Goal: Task Accomplishment & Management: Complete application form

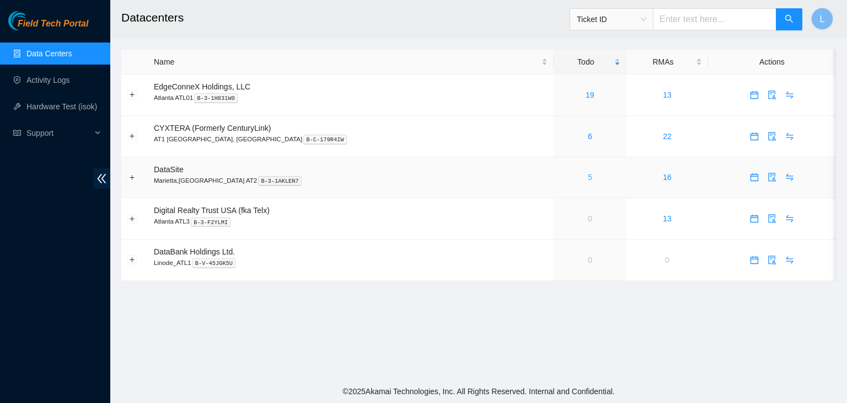
click at [588, 182] on link "5" at bounding box center [590, 177] width 4 height 9
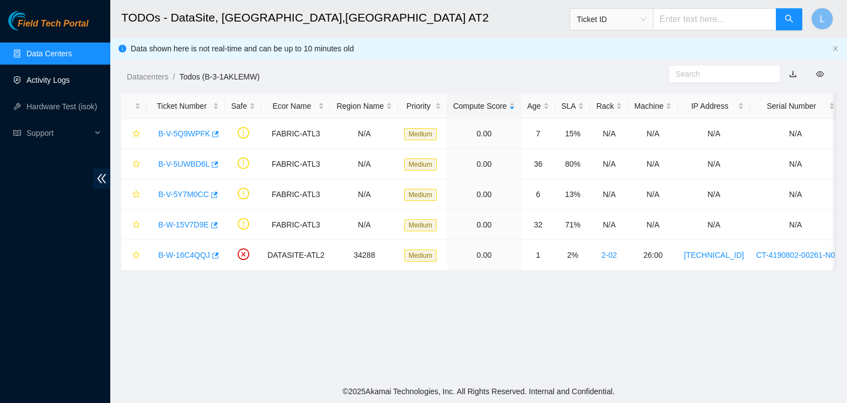
click at [40, 82] on link "Activity Logs" at bounding box center [48, 80] width 44 height 9
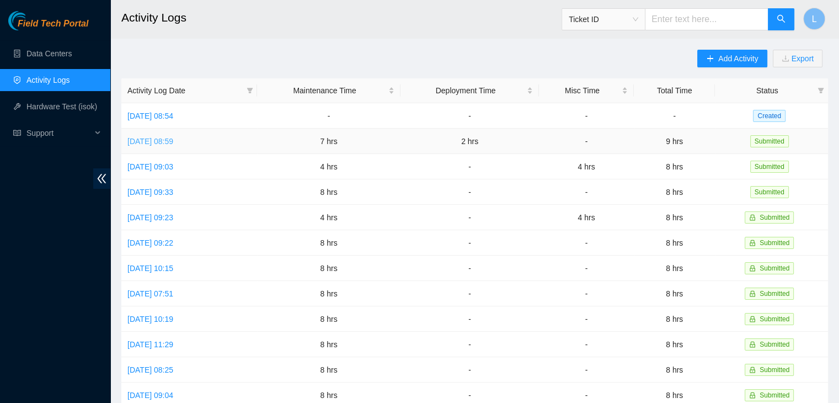
click at [173, 143] on link "Tue, 14 Oct 2025 08:59" at bounding box center [150, 141] width 46 height 9
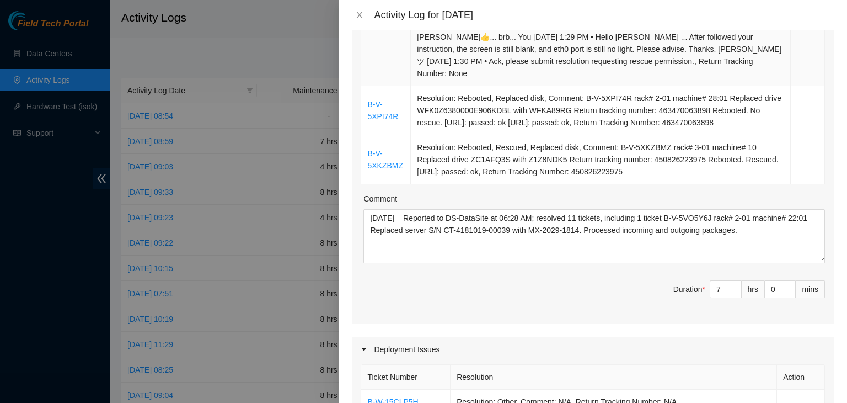
scroll to position [828, 0]
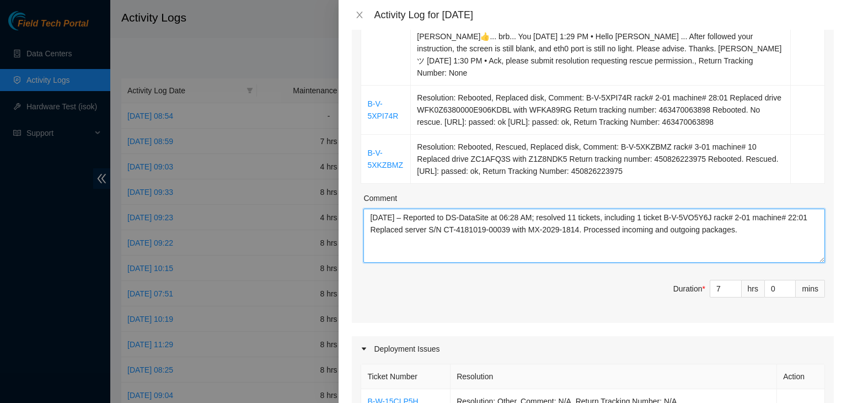
click at [530, 209] on textarea "[DATE] – Reported to DS-DataSite at 06:28 AM; resolved 11 tickets, including 1 …" at bounding box center [595, 236] width 462 height 54
click at [74, 100] on div at bounding box center [423, 201] width 847 height 403
click at [515, 280] on span "Duration * 7 hrs 0 mins" at bounding box center [593, 295] width 465 height 31
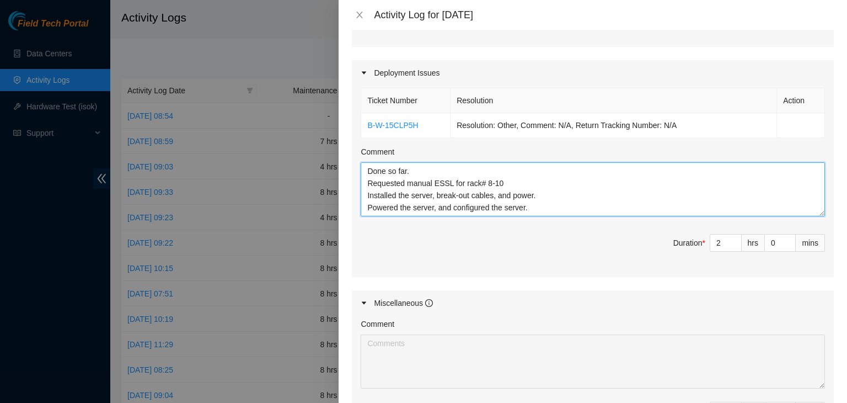
drag, startPoint x: 526, startPoint y: 184, endPoint x: 490, endPoint y: 184, distance: 35.9
click at [520, 185] on textarea "Done so far. Requested manual ESSL for rack# 8-10 Installed the server, break-o…" at bounding box center [593, 189] width 465 height 54
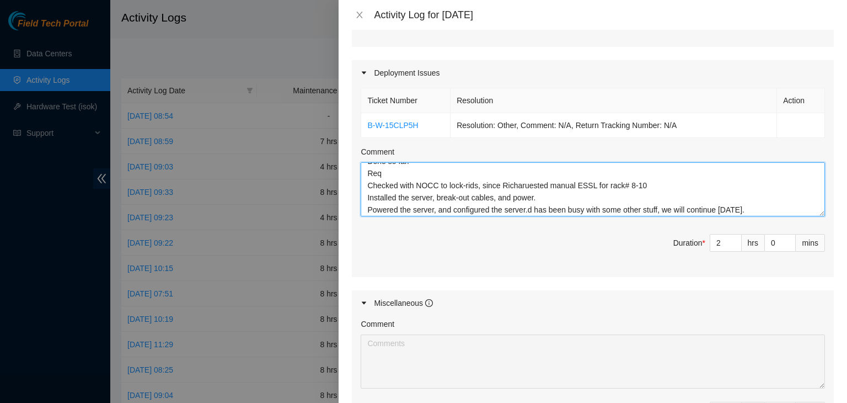
scroll to position [0, 0]
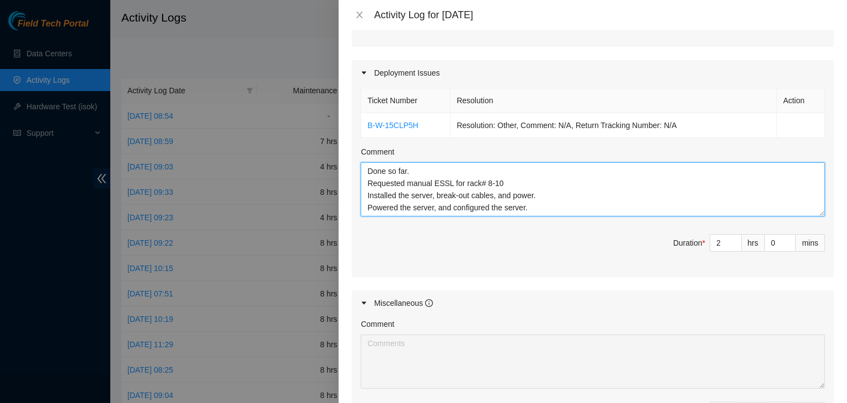
drag, startPoint x: 392, startPoint y: 161, endPoint x: 375, endPoint y: 154, distance: 18.3
click at [375, 162] on textarea "Done so far. Requested manual ESSL for rack# 8-10 Installed the server, break-o…" at bounding box center [593, 189] width 465 height 54
click at [384, 162] on textarea "Done so far. Requested manual ESSL for rack# 8-10 Installed the server, break-o…" at bounding box center [593, 189] width 465 height 54
click at [385, 171] on textarea "Done so far. Requested manual ESSL for rack# 8-10 Installed the server, break-o…" at bounding box center [593, 189] width 465 height 54
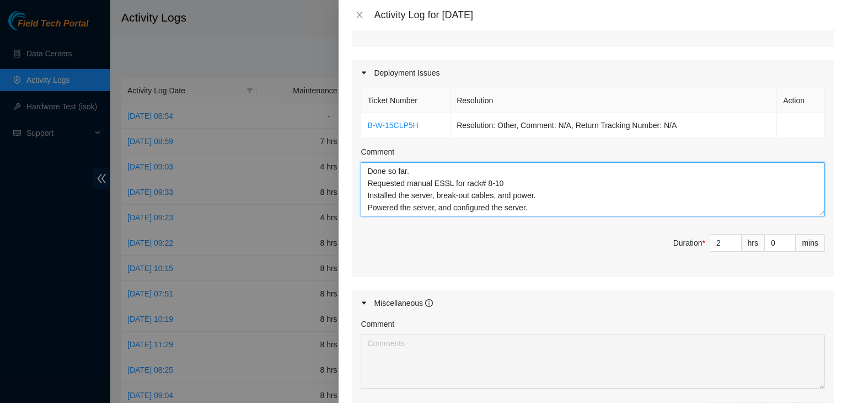
click at [381, 162] on textarea "Done so far. Requested manual ESSL for rack# 8-10 Installed the server, break-o…" at bounding box center [593, 189] width 465 height 54
click at [403, 162] on textarea "Done so far. Requested manual ESSL for rack# 8-10 Installed the server, break-o…" at bounding box center [593, 189] width 465 height 54
click at [426, 175] on textarea "Done so far. Request manual ESSL for rack# 8-10 Installed the server, break-out…" at bounding box center [593, 189] width 465 height 54
click at [379, 162] on textarea "Done so far. Request manual ESSL for rack# 8-10 Installed the server, break-out…" at bounding box center [593, 189] width 465 height 54
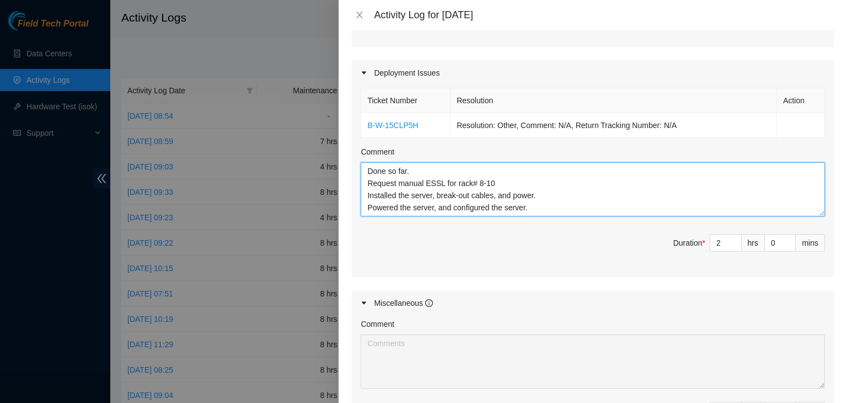
click at [395, 162] on textarea "Done so far. Request manual ESSL for rack# 8-10 Installed the server, break-out…" at bounding box center [593, 189] width 465 height 54
type textarea "Done so far. Requested manual ESSL for rack# 8-10 Installed the server, break-o…"
click at [423, 171] on textarea "Done so far. Requested manual ESSL for rack# 8-10 Installed the server, break-o…" at bounding box center [593, 189] width 465 height 54
click at [501, 174] on textarea "Done so far. Requested manual ESSL for rack# 8-10 Installed the server, break-o…" at bounding box center [593, 189] width 465 height 54
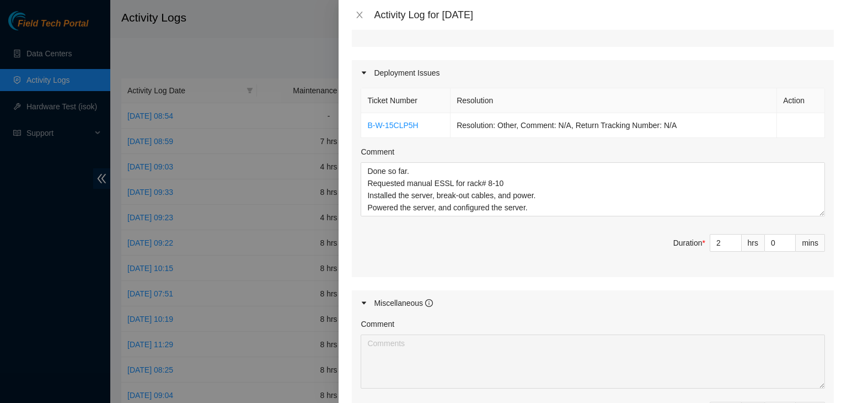
click at [693, 88] on th "Resolution" at bounding box center [614, 100] width 327 height 25
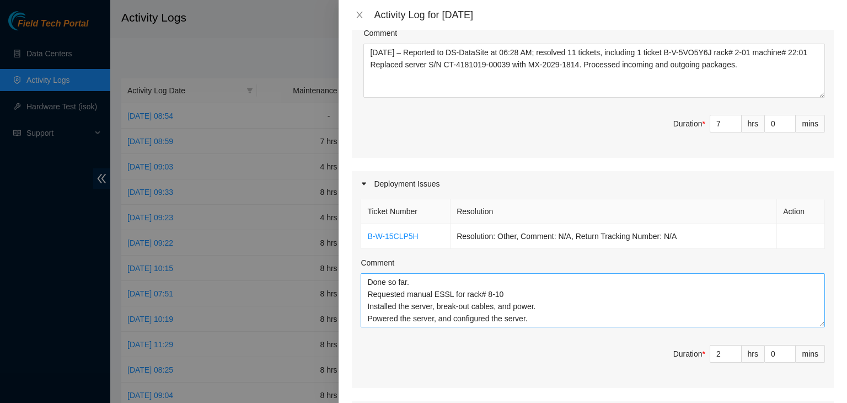
scroll to position [993, 0]
click at [402, 231] on link "B-W-15CLP5H" at bounding box center [392, 235] width 51 height 9
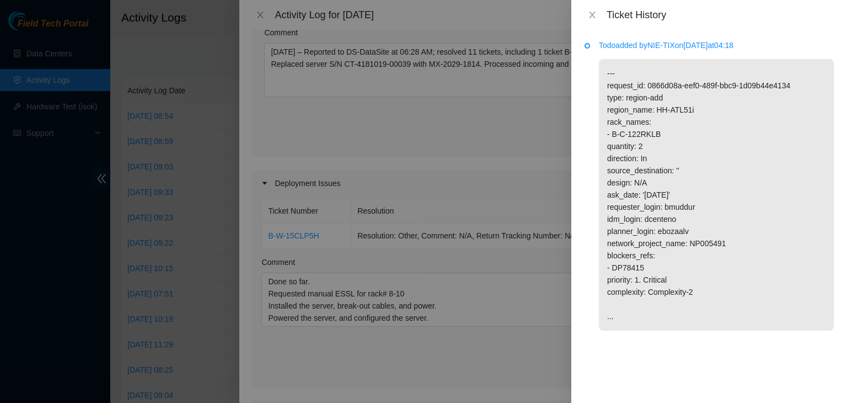
click at [597, 27] on div "Ticket History" at bounding box center [710, 15] width 276 height 30
click at [592, 15] on icon "close" at bounding box center [592, 15] width 6 height 7
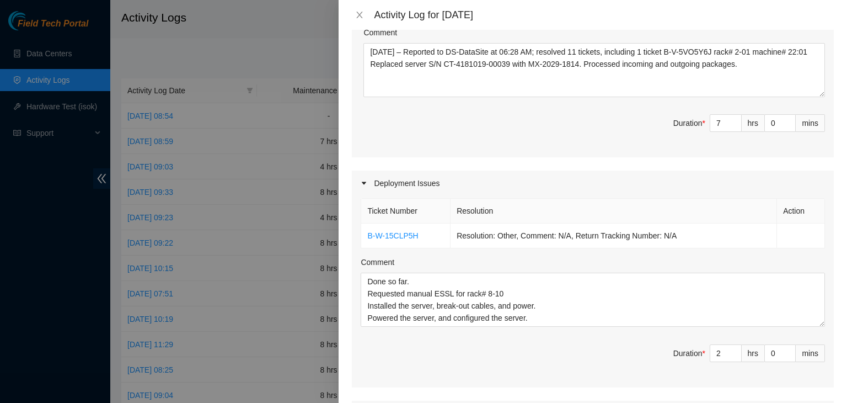
click at [592, 15] on div "Activity Log for 14-10-2025" at bounding box center [604, 15] width 460 height 12
click at [406, 231] on link "B-W-15CLP5H" at bounding box center [392, 235] width 51 height 9
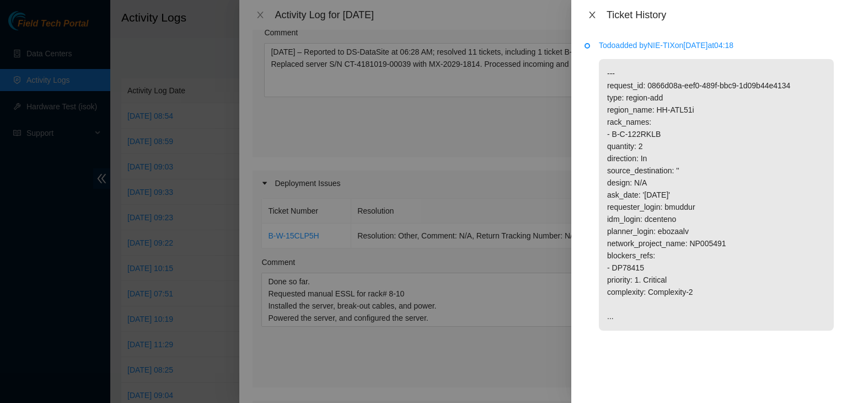
click at [591, 15] on icon "close" at bounding box center [592, 14] width 9 height 9
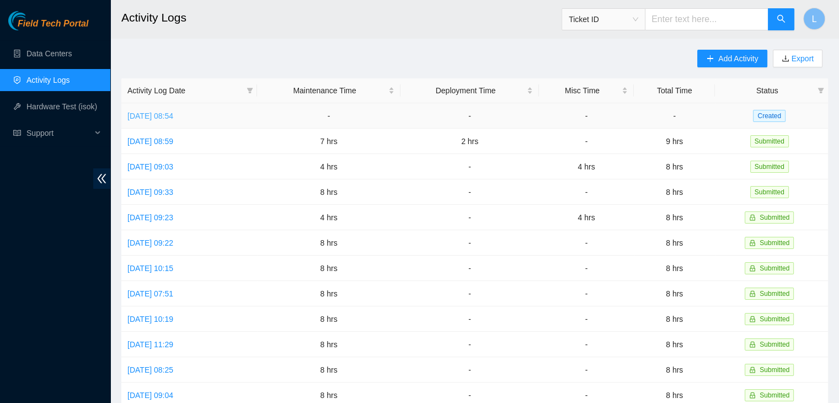
click at [173, 115] on link "[DATE] 08:54" at bounding box center [150, 115] width 46 height 9
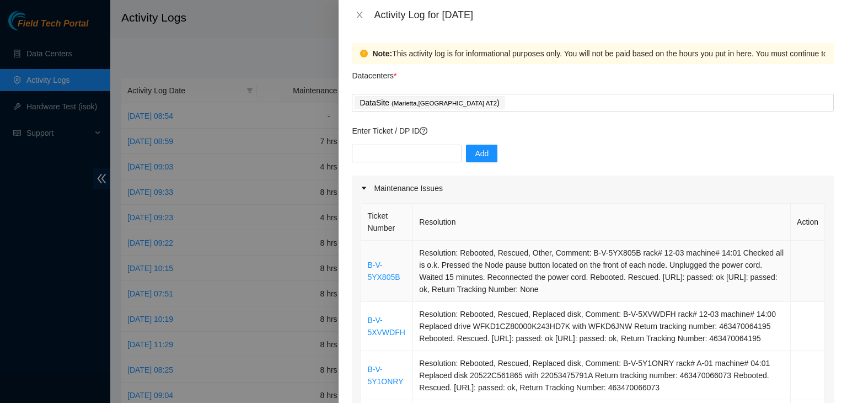
click at [401, 280] on td "B-V-5YX805B" at bounding box center [387, 271] width 52 height 61
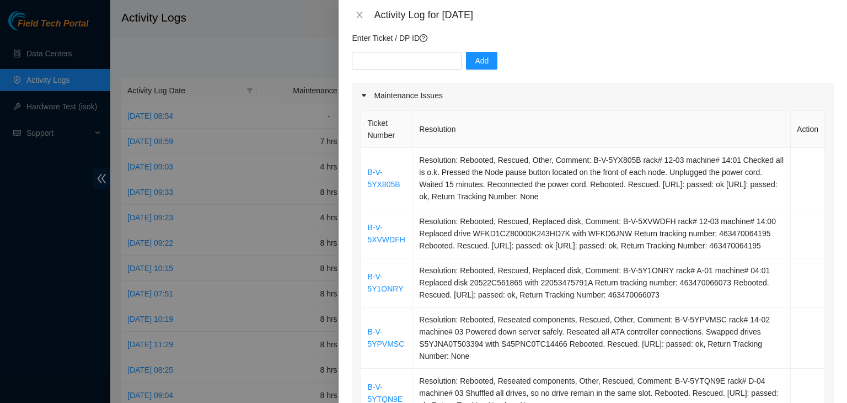
scroll to position [55, 0]
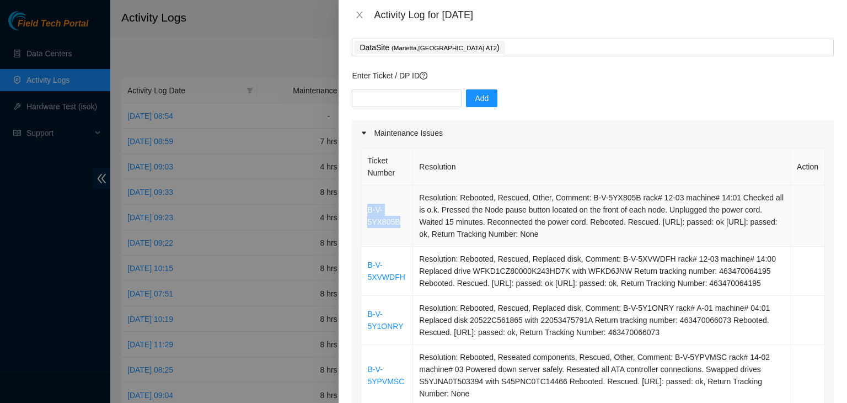
drag, startPoint x: 399, startPoint y: 223, endPoint x: 365, endPoint y: 212, distance: 35.9
click at [365, 212] on td "B-V-5YX805B" at bounding box center [387, 215] width 52 height 61
click at [398, 222] on td "B-V-5YX805B" at bounding box center [387, 215] width 52 height 61
drag, startPoint x: 398, startPoint y: 222, endPoint x: 382, endPoint y: 221, distance: 16.0
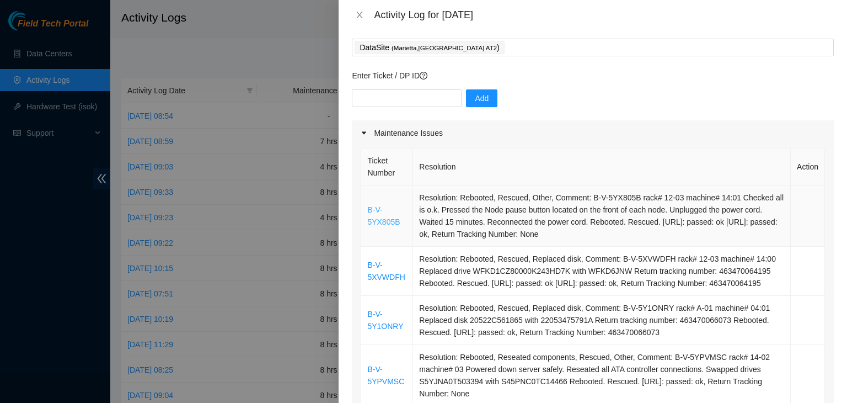
click at [391, 222] on td "B-V-5YX805B" at bounding box center [387, 215] width 52 height 61
click at [401, 222] on td "B-V-5YX805B" at bounding box center [387, 215] width 52 height 61
drag, startPoint x: 401, startPoint y: 222, endPoint x: 387, endPoint y: 223, distance: 13.8
click at [387, 223] on td "B-V-5YX805B" at bounding box center [387, 215] width 52 height 61
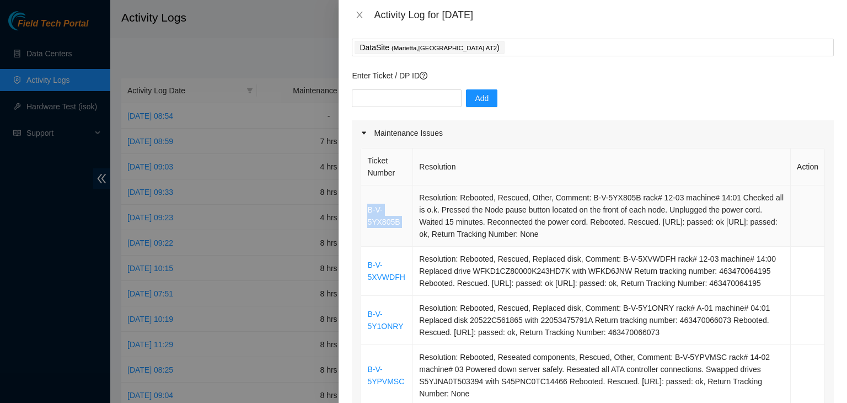
copy link "B-V-5YX805B"
click at [384, 93] on input "text" at bounding box center [407, 98] width 110 height 18
paste input "B-V-5YX805B"
type input "B-V-5YX805B"
click at [475, 98] on span "Add" at bounding box center [482, 98] width 14 height 12
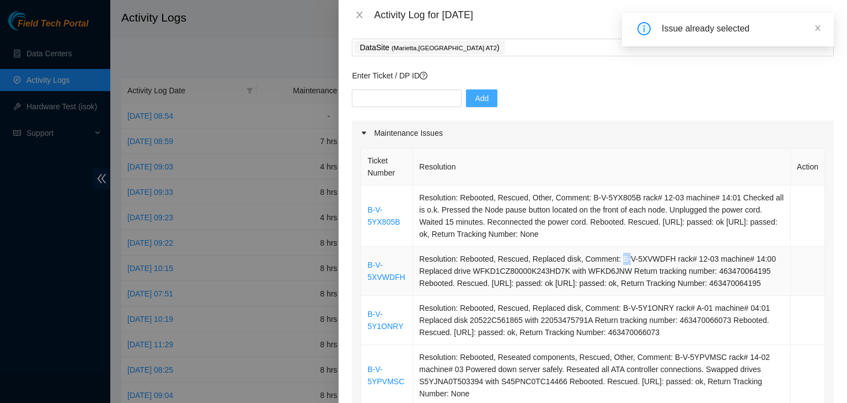
drag, startPoint x: 613, startPoint y: 261, endPoint x: 623, endPoint y: 260, distance: 9.4
click at [623, 260] on td "Resolution: Rebooted, Rescued, Replaced disk, Comment: B-V-5XVWDFH rack# 12-03 …" at bounding box center [602, 271] width 378 height 49
click at [663, 259] on td "Resolution: Rebooted, Rescued, Replaced disk, Comment: B-V-5XVWDFH rack# 12-03 …" at bounding box center [602, 271] width 378 height 49
drag, startPoint x: 663, startPoint y: 259, endPoint x: 612, endPoint y: 260, distance: 50.8
click at [612, 260] on td "Resolution: Rebooted, Rescued, Replaced disk, Comment: B-V-5XVWDFH rack# 12-03 …" at bounding box center [602, 271] width 378 height 49
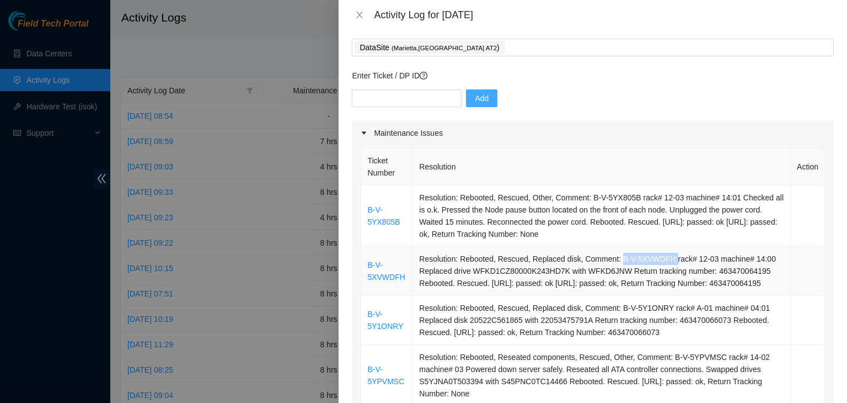
copy td "B-V-5XVWDFH"
click at [414, 97] on input "text" at bounding box center [407, 98] width 110 height 18
paste input "B-V-5XVWDFH"
type input "B-V-5XVWDFH"
click at [477, 102] on span "Add" at bounding box center [482, 98] width 14 height 12
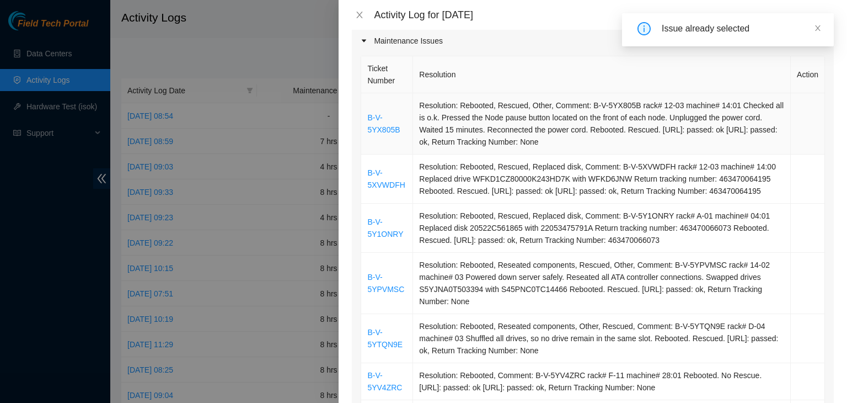
scroll to position [166, 0]
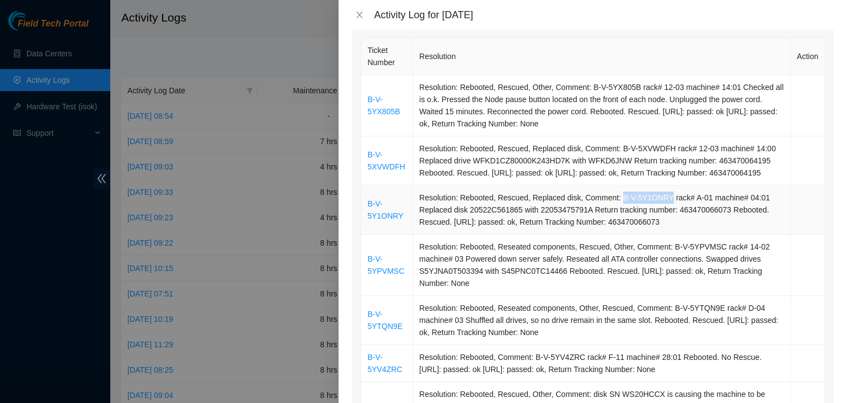
drag, startPoint x: 614, startPoint y: 210, endPoint x: 661, endPoint y: 210, distance: 47.4
click at [661, 210] on td "Resolution: Rebooted, Rescued, Replaced disk, Comment: B-V-5Y1ONRY rack# A-01 m…" at bounding box center [602, 209] width 378 height 49
copy td "B-V-5Y1ONRY"
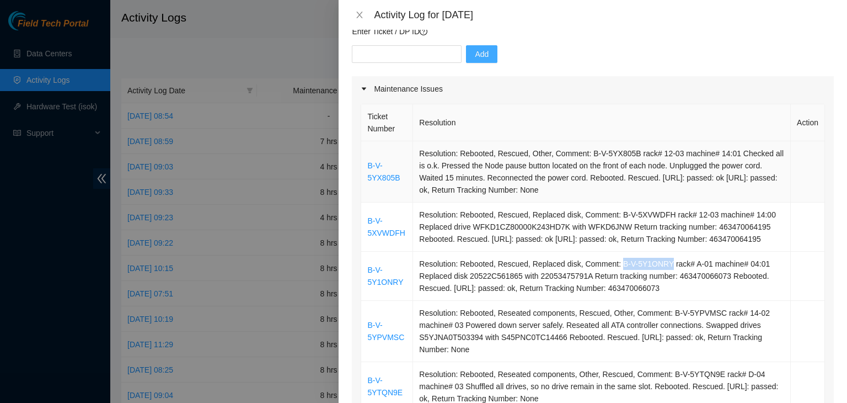
scroll to position [55, 0]
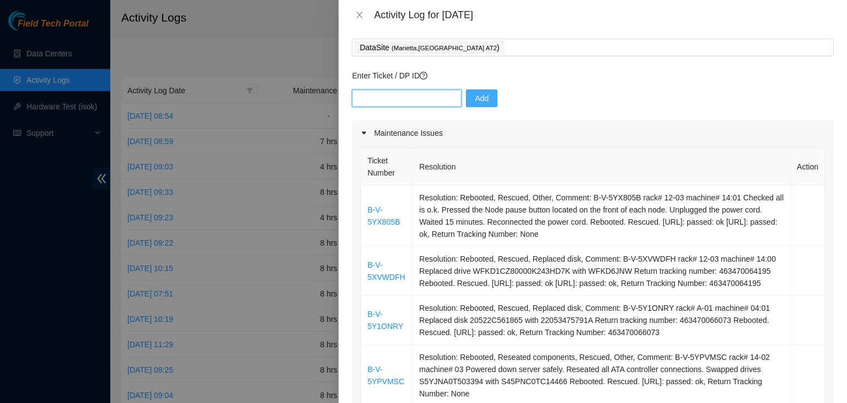
click at [418, 100] on input "text" at bounding box center [407, 98] width 110 height 18
paste input "B-V-5Y1ONRY"
type input "B-V-5Y1ONRY"
click at [481, 103] on button "Add" at bounding box center [481, 98] width 31 height 18
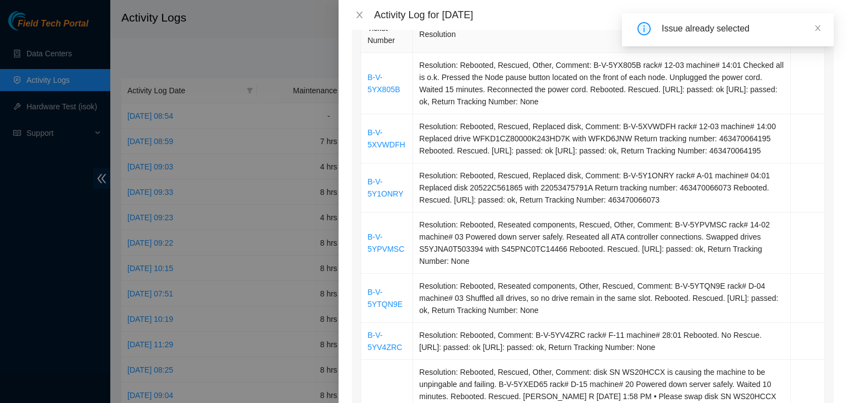
scroll to position [221, 0]
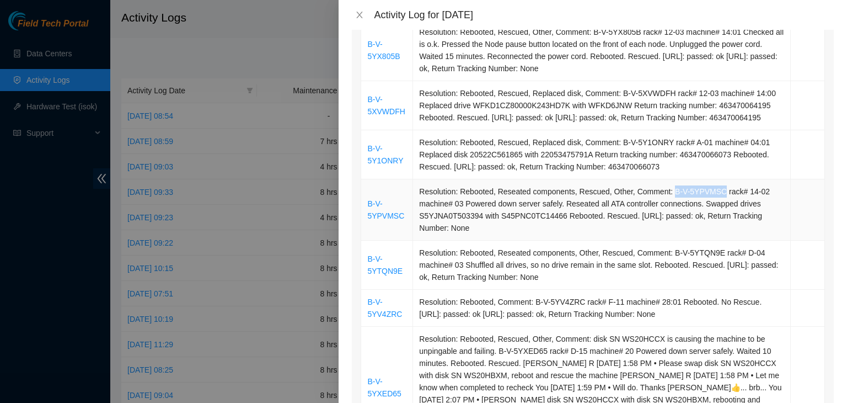
drag, startPoint x: 666, startPoint y: 202, endPoint x: 713, endPoint y: 205, distance: 46.4
click at [713, 205] on td "Resolution: Rebooted, Reseated components, Rescued, Other, Comment: B-V-5YPVMSC…" at bounding box center [602, 209] width 378 height 61
copy td "B-V-5YPVMSC"
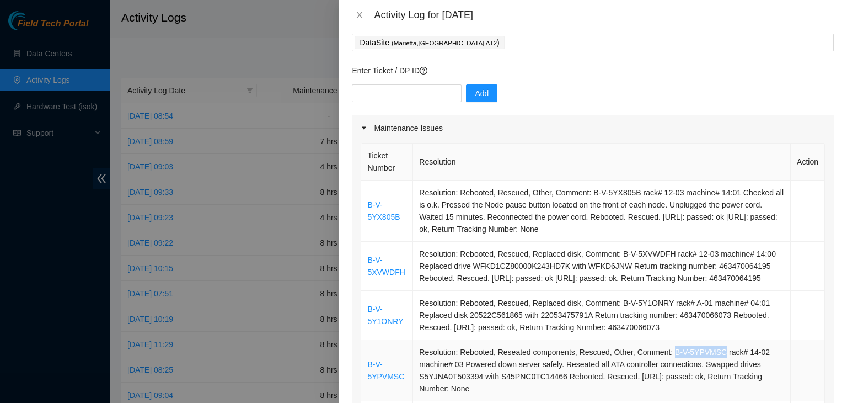
scroll to position [0, 0]
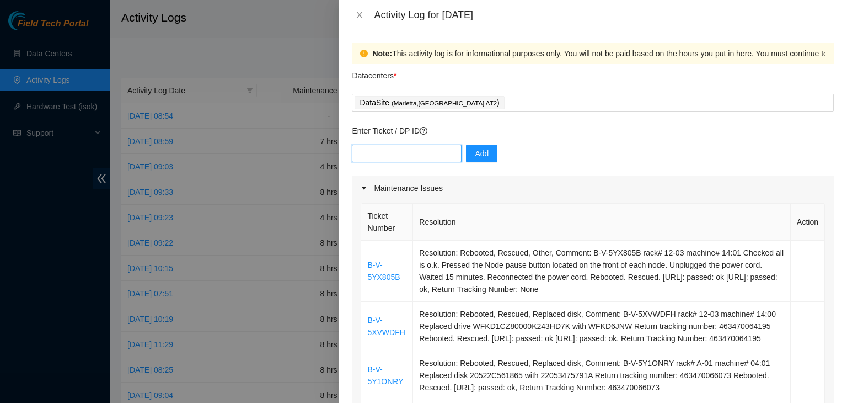
click at [383, 160] on input "text" at bounding box center [407, 154] width 110 height 18
paste input "B-V-5YPVMSC"
type input "B-V-5YPVMSC"
click at [475, 153] on span "Add" at bounding box center [482, 153] width 14 height 12
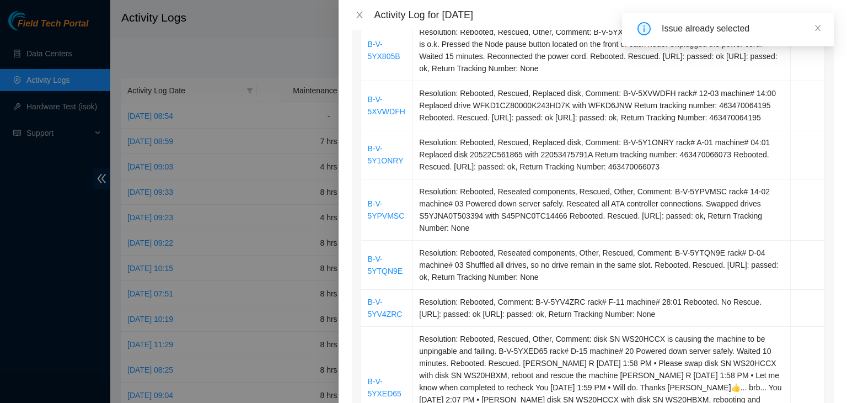
scroll to position [276, 0]
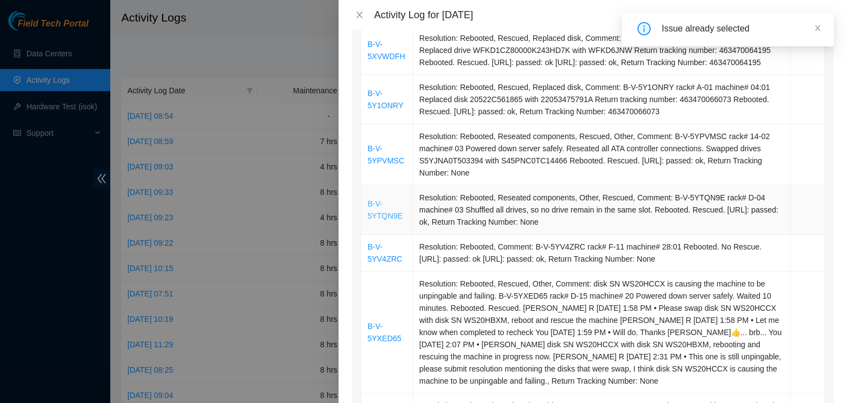
drag, startPoint x: 404, startPoint y: 230, endPoint x: 391, endPoint y: 230, distance: 13.8
click at [393, 231] on td "B-V-5YTQN9E" at bounding box center [387, 209] width 52 height 49
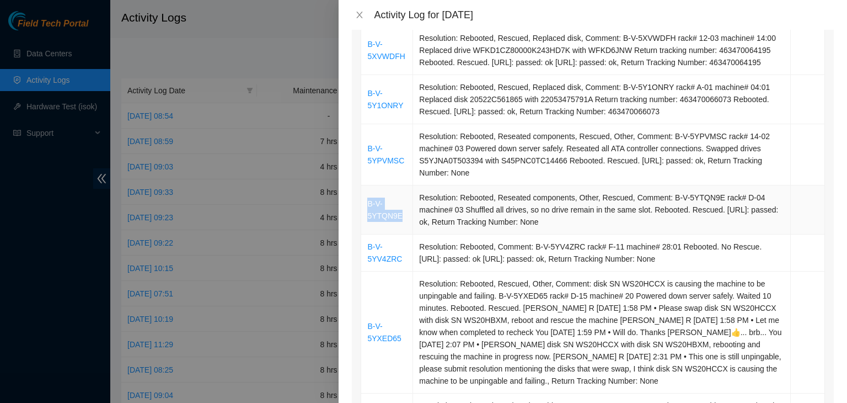
drag, startPoint x: 364, startPoint y: 214, endPoint x: 402, endPoint y: 231, distance: 41.7
click at [402, 231] on td "B-V-5YTQN9E" at bounding box center [387, 209] width 52 height 49
copy link "B-V-5YTQN9E"
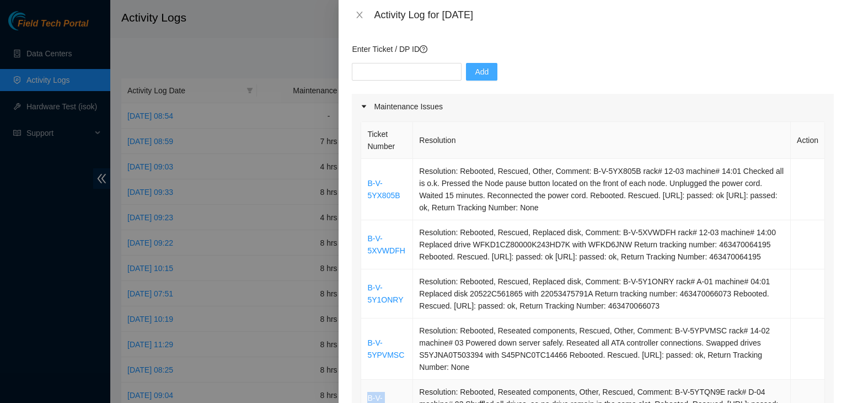
scroll to position [0, 0]
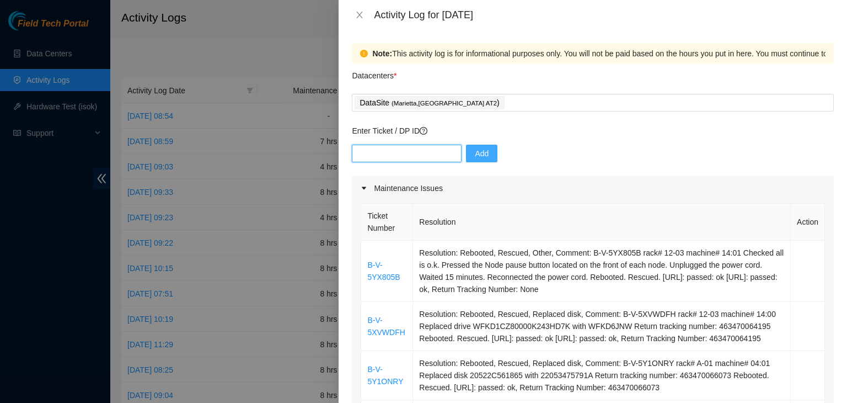
click at [409, 152] on input "text" at bounding box center [407, 154] width 110 height 18
paste input "B-V-5YTQN9E"
type input "B-V-5YTQN9E"
click at [471, 161] on button "Add" at bounding box center [481, 154] width 31 height 18
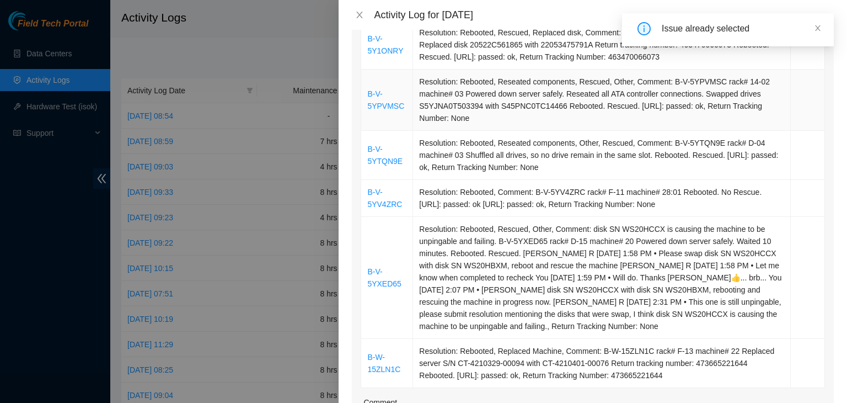
scroll to position [386, 0]
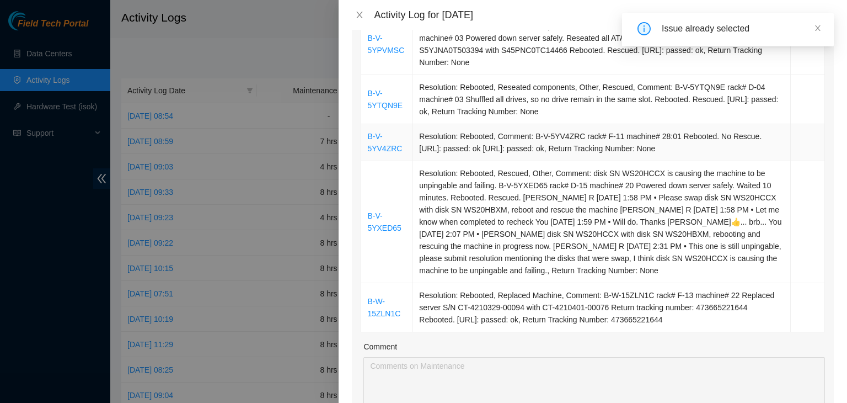
click at [365, 149] on td "B-V-5YV4ZRC" at bounding box center [387, 142] width 52 height 37
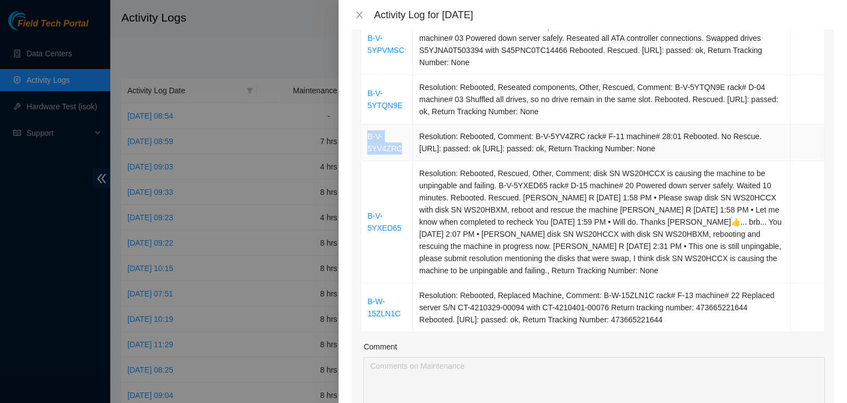
drag, startPoint x: 365, startPoint y: 149, endPoint x: 399, endPoint y: 159, distance: 35.8
click at [399, 159] on td "B-V-5YV4ZRC" at bounding box center [387, 142] width 52 height 37
copy link "B-V-5YV4ZRC"
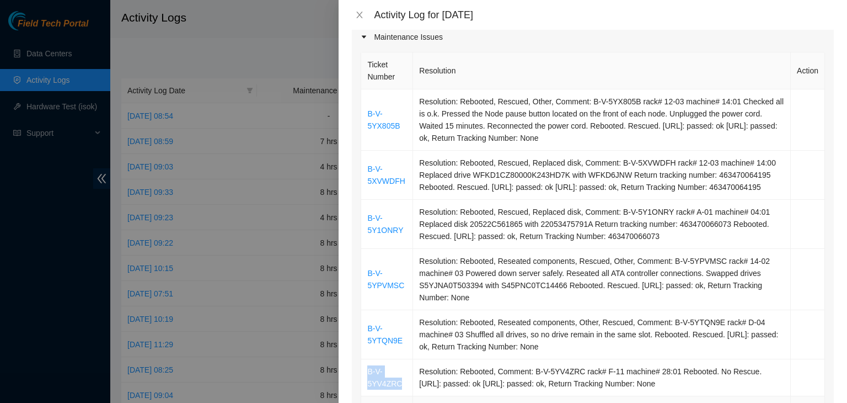
scroll to position [110, 0]
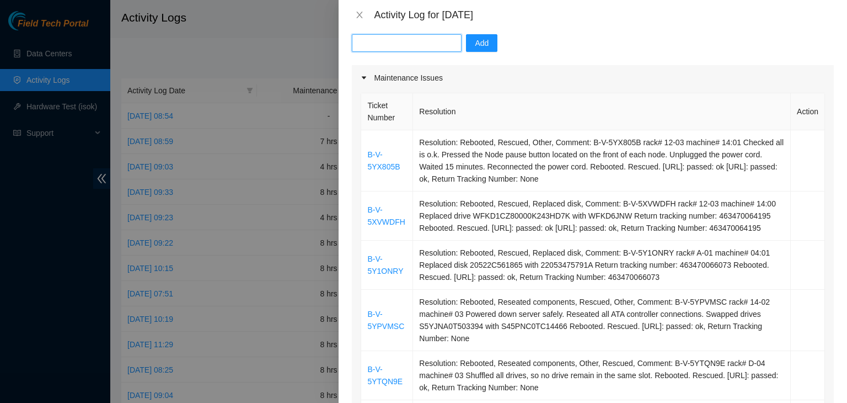
click at [378, 45] on input "text" at bounding box center [407, 43] width 110 height 18
paste input "B-V-5YV4ZRC"
type input "B-V-5YV4ZRC"
click at [475, 45] on span "Add" at bounding box center [482, 43] width 14 height 12
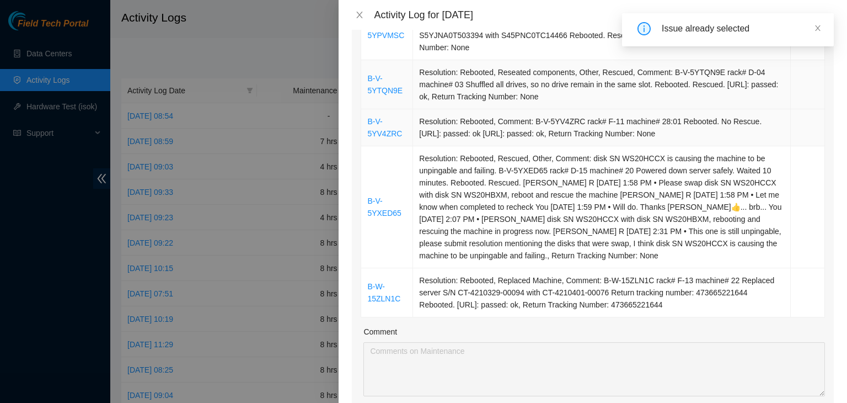
scroll to position [441, 0]
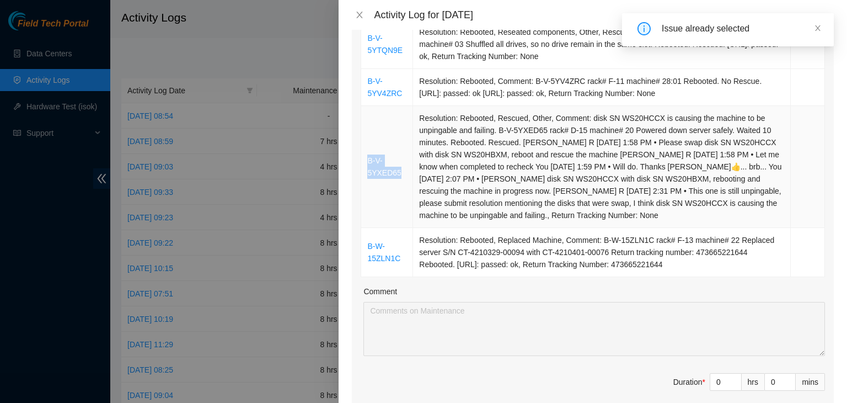
drag, startPoint x: 362, startPoint y: 175, endPoint x: 399, endPoint y: 183, distance: 37.9
click at [399, 183] on td "B-V-5YXED65" at bounding box center [387, 167] width 52 height 122
copy link "B-V-5YXED65"
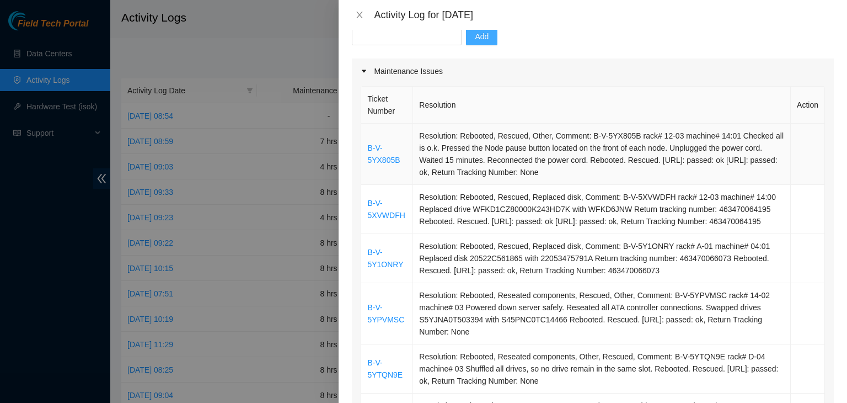
scroll to position [0, 0]
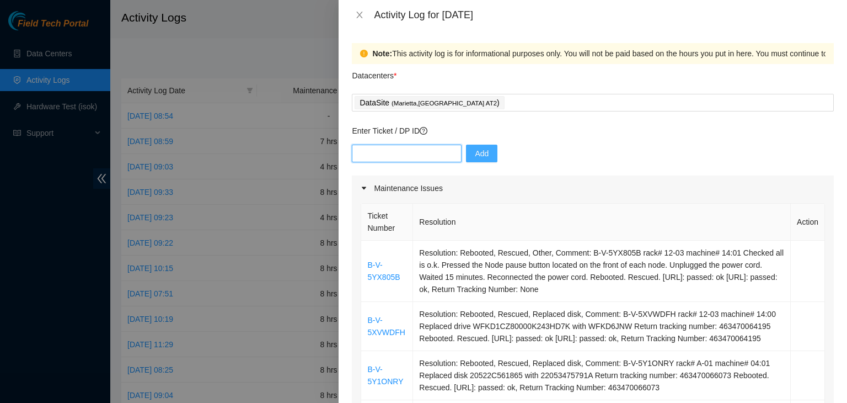
click at [384, 151] on input "text" at bounding box center [407, 154] width 110 height 18
paste input "B-V-5YXED65"
type input "B-V-5YXED65"
click at [475, 155] on span "Add" at bounding box center [482, 153] width 14 height 12
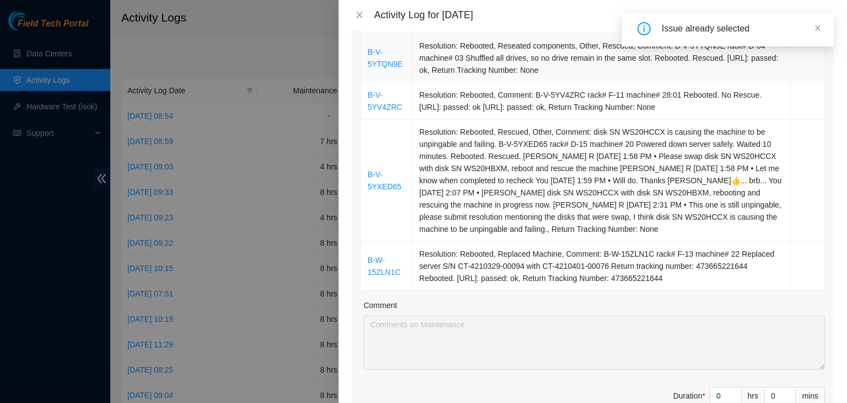
scroll to position [441, 0]
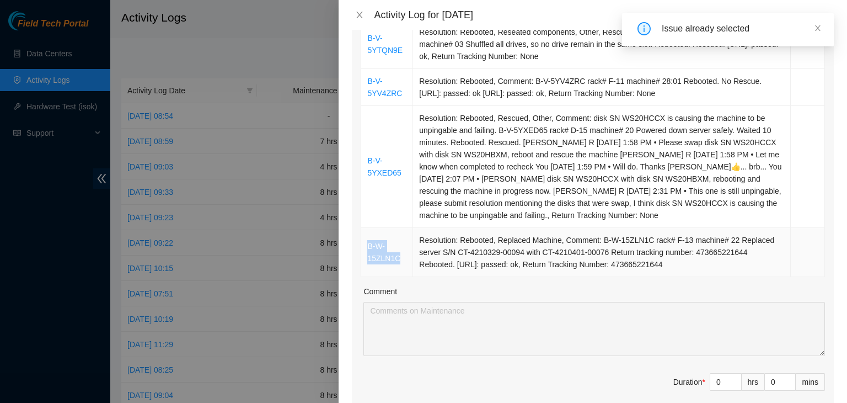
drag, startPoint x: 402, startPoint y: 272, endPoint x: 368, endPoint y: 261, distance: 35.2
click at [369, 263] on td "B-W-15ZLN1C" at bounding box center [387, 252] width 52 height 49
click at [368, 261] on link "B-W-15ZLN1C" at bounding box center [383, 252] width 33 height 21
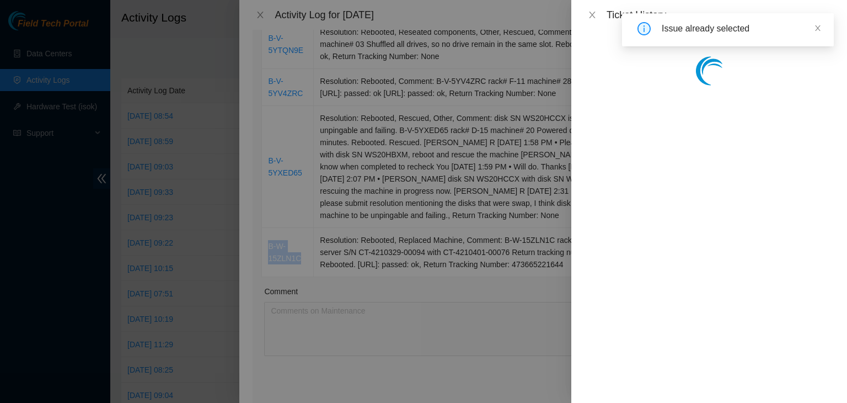
copy link "B-W-15ZLN1C"
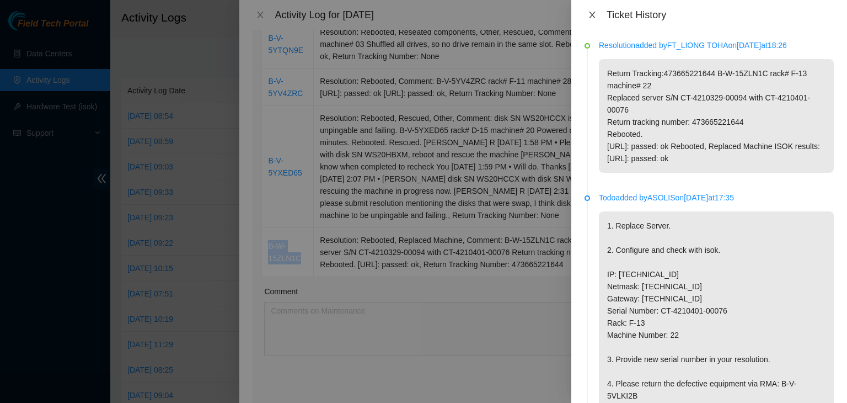
click at [594, 17] on icon "close" at bounding box center [592, 14] width 9 height 9
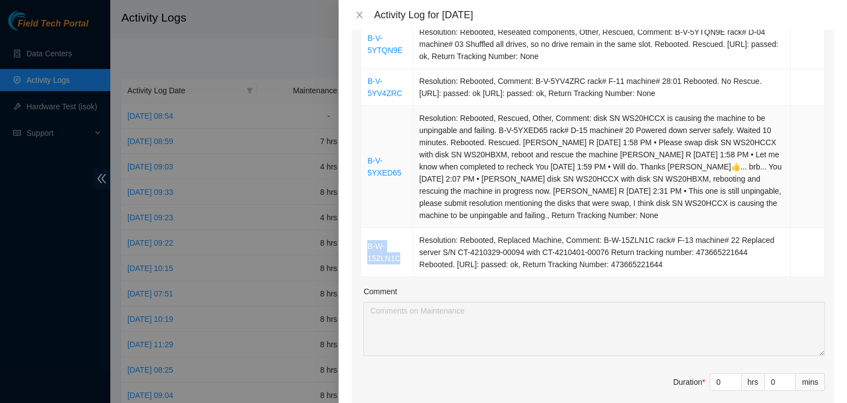
copy link "B-W-15ZLN1C"
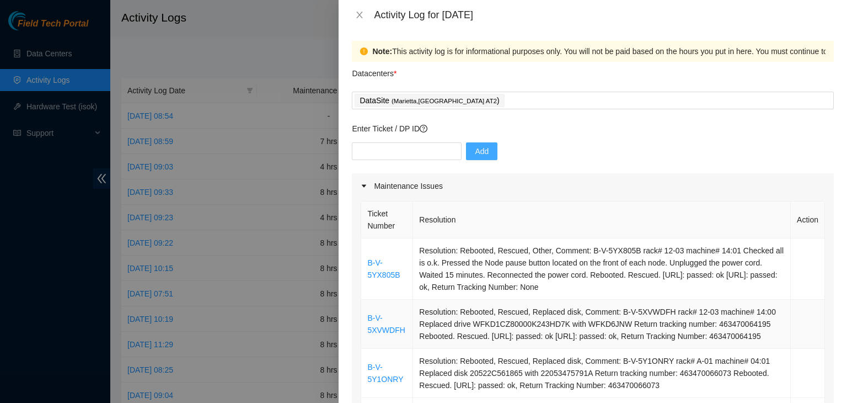
scroll to position [0, 0]
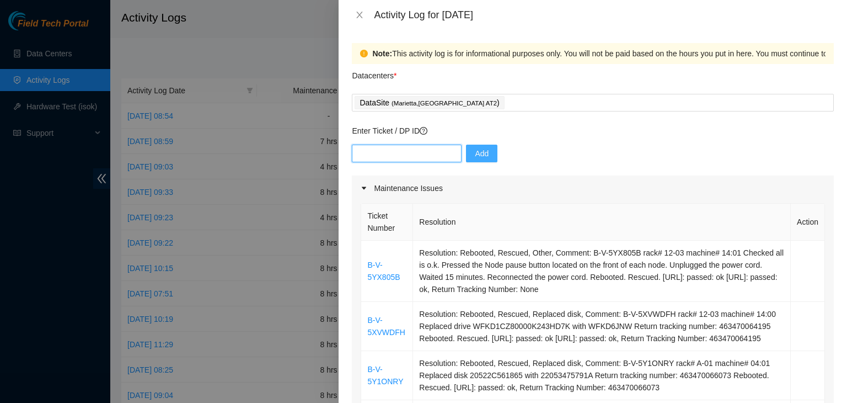
click at [410, 153] on input "text" at bounding box center [407, 154] width 110 height 18
paste input "B-W-15ZLN1C"
type input "B-W-15ZLN1C"
click at [475, 153] on span "Add" at bounding box center [482, 153] width 14 height 12
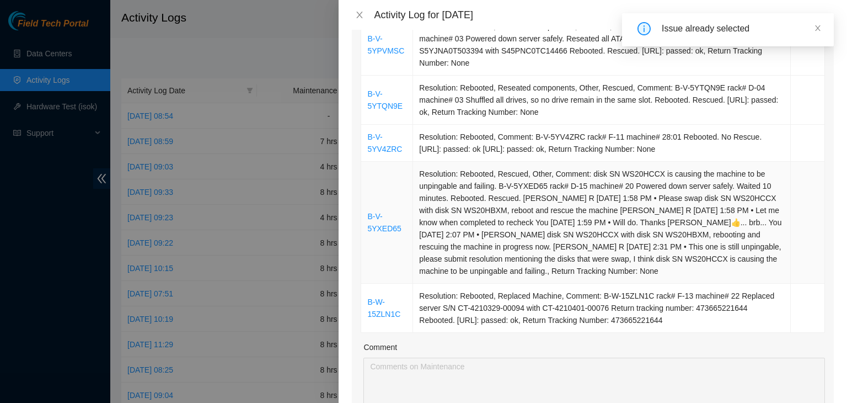
scroll to position [386, 0]
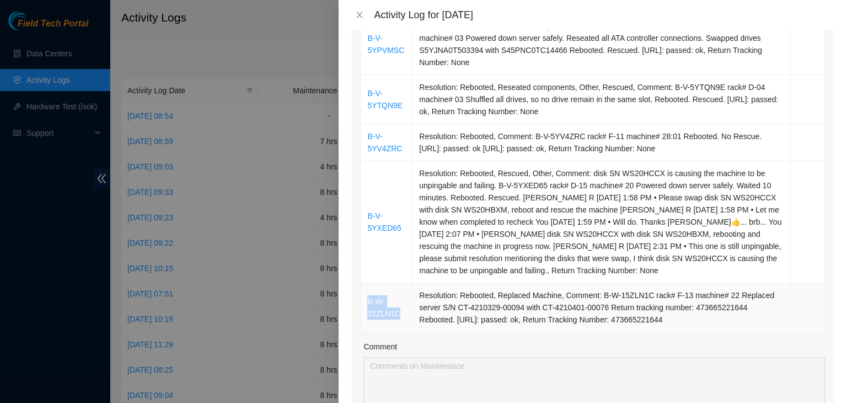
drag, startPoint x: 405, startPoint y: 325, endPoint x: 365, endPoint y: 315, distance: 40.9
click at [365, 315] on td "B-W-15ZLN1C" at bounding box center [387, 307] width 52 height 49
copy link "B-W-15ZLN1C"
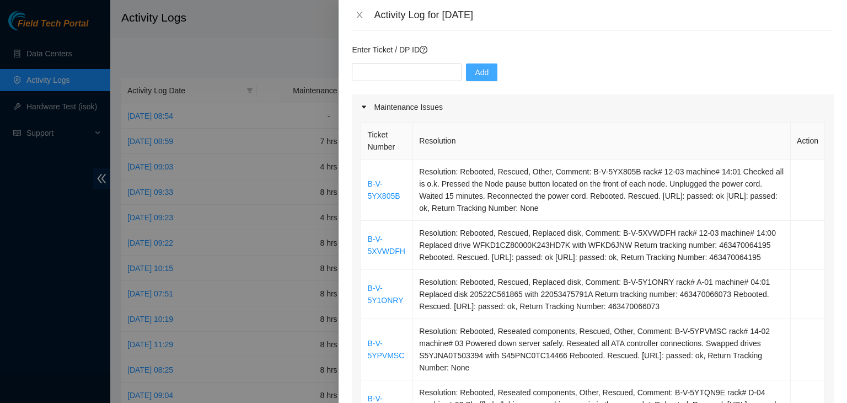
scroll to position [55, 0]
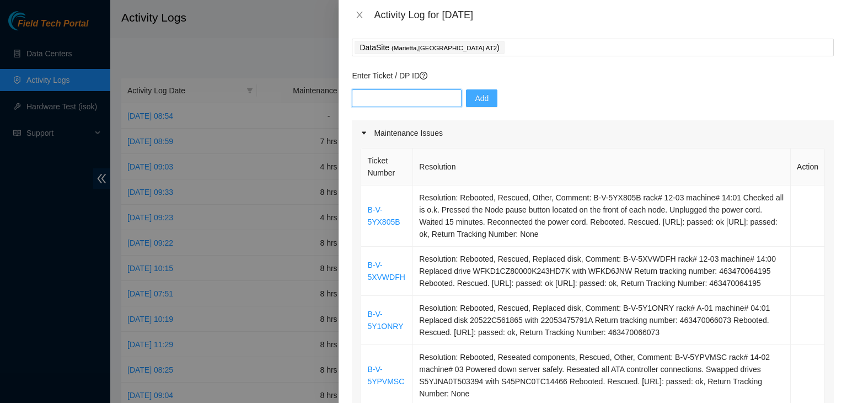
click at [377, 98] on input "text" at bounding box center [407, 98] width 110 height 18
paste input "B-W-15ZLN1C"
type input "B-W-15ZLN1C"
click at [489, 98] on div "B-W-15ZLN1C Add" at bounding box center [593, 104] width 482 height 31
click at [466, 98] on button "Add" at bounding box center [481, 98] width 31 height 18
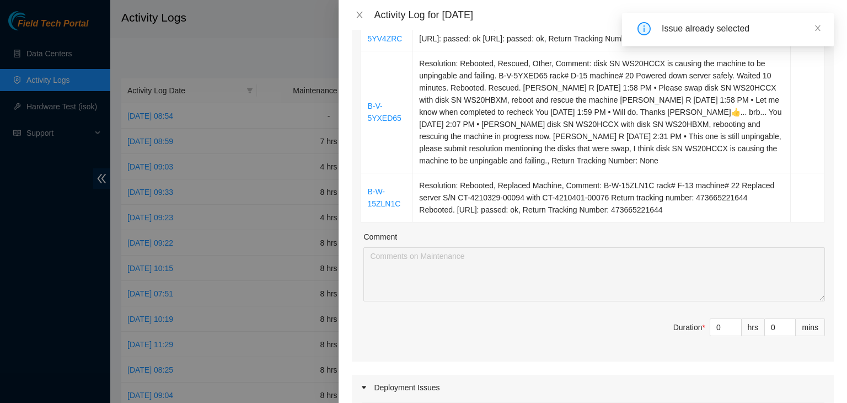
scroll to position [497, 0]
type input "1"
click at [733, 327] on span "up" at bounding box center [736, 324] width 7 height 7
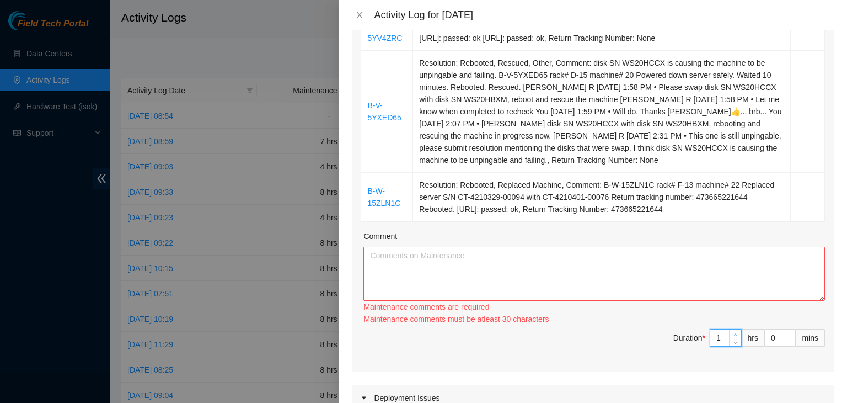
type input "2"
click at [734, 337] on icon "up" at bounding box center [736, 335] width 4 height 4
type input "3"
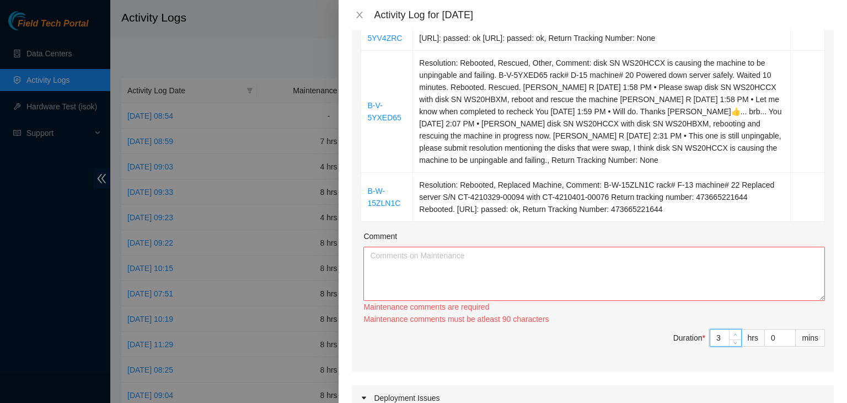
click at [734, 337] on icon "up" at bounding box center [736, 335] width 4 height 4
type input "4"
click at [734, 337] on icon "up" at bounding box center [736, 335] width 4 height 4
type input "5"
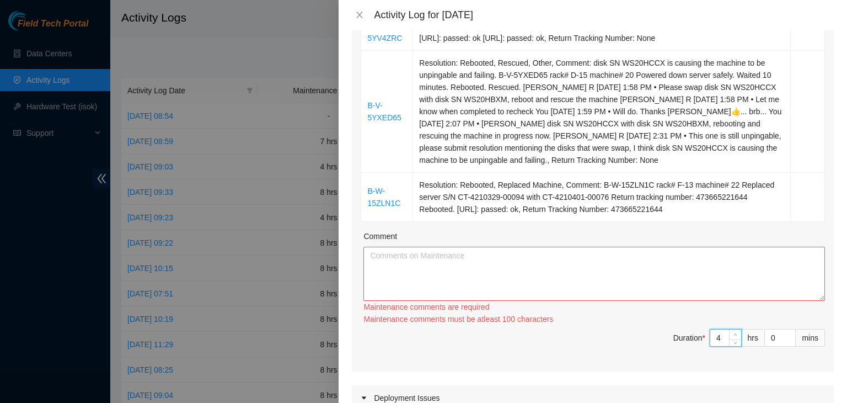
type input "5"
click at [734, 337] on icon "up" at bounding box center [736, 335] width 4 height 4
type input "6"
click at [734, 337] on icon "up" at bounding box center [736, 335] width 4 height 4
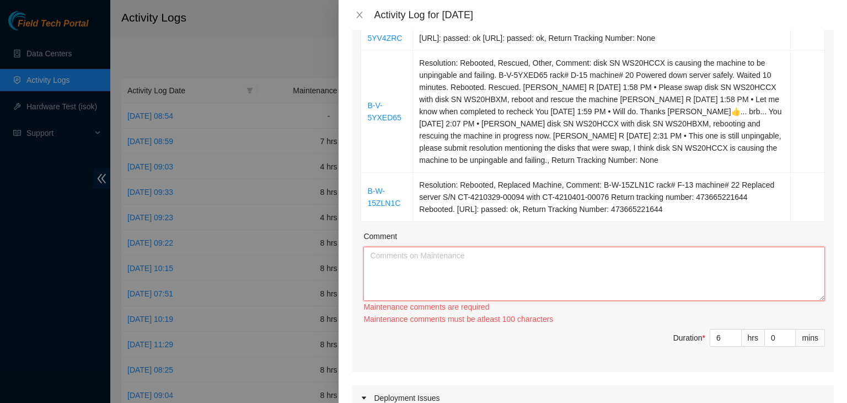
click at [590, 301] on textarea "Comment" at bounding box center [595, 274] width 462 height 54
paste textarea "B-W-15ZLN1C"
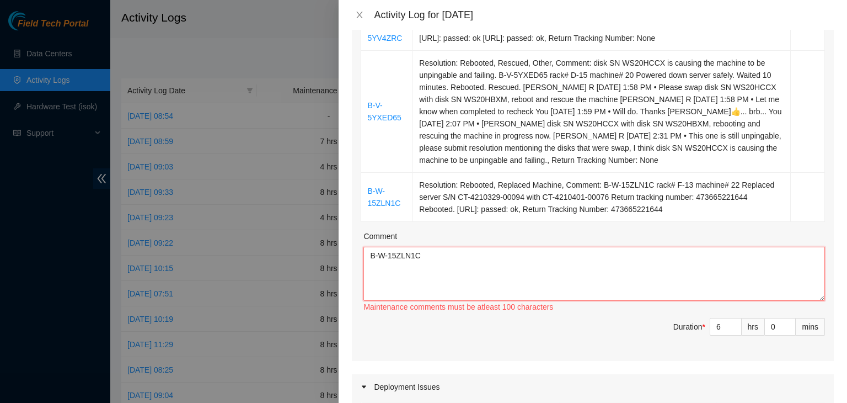
click at [507, 276] on textarea "B-W-15ZLN1C" at bounding box center [595, 274] width 462 height 54
paste textarea "[DATE] – Reported to DS-DataSite at 06:28 AM; resolved 11 tickets, including 1 …"
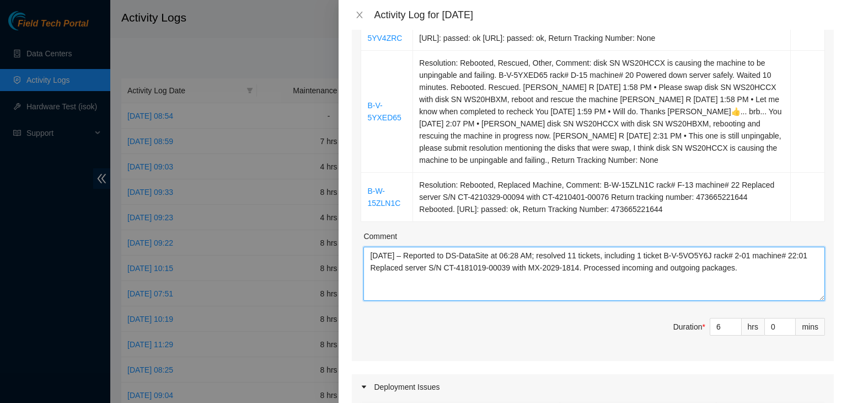
click at [389, 267] on textarea "[DATE] – Reported to DS-DataSite at 06:28 AM; resolved 11 tickets, including 1 …" at bounding box center [595, 274] width 462 height 54
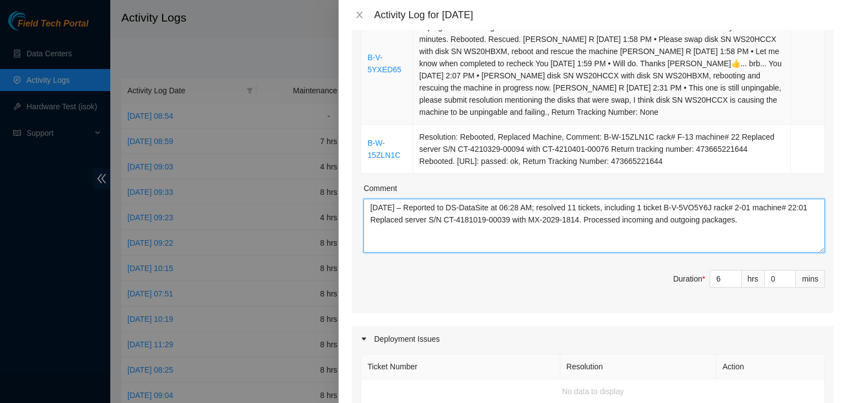
scroll to position [552, 0]
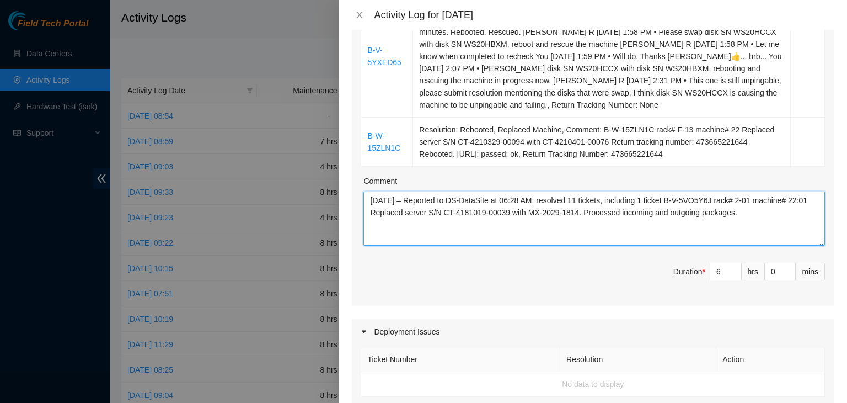
click at [585, 210] on textarea "[DATE] – Reported to DS-DataSite at 06:28 AM; resolved 11 tickets, including 1 …" at bounding box center [595, 218] width 462 height 54
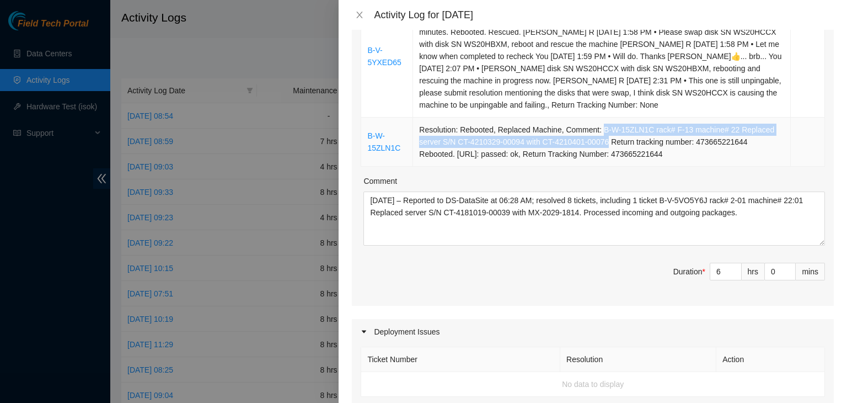
drag, startPoint x: 597, startPoint y: 140, endPoint x: 602, endPoint y: 158, distance: 18.7
click at [602, 158] on td "Resolution: Rebooted, Replaced Machine, Comment: B-W-15ZLN1C rack# F-13 machine…" at bounding box center [602, 142] width 378 height 49
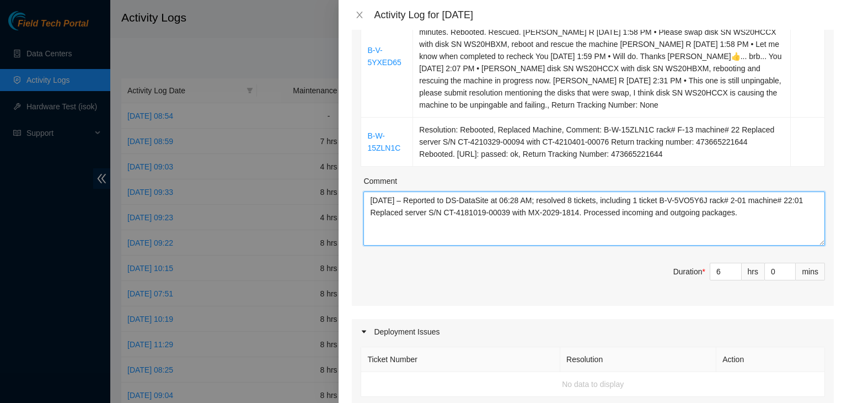
drag, startPoint x: 671, startPoint y: 210, endPoint x: 596, endPoint y: 226, distance: 77.1
click at [596, 226] on textarea "[DATE] – Reported to DS-DataSite at 06:28 AM; resolved 8 tickets, including 1 t…" at bounding box center [595, 218] width 462 height 54
paste textarea "W-15ZLN1C rack# F-13 machine# 22 Replaced server S/N CT-4210329-00094 with CT-4…"
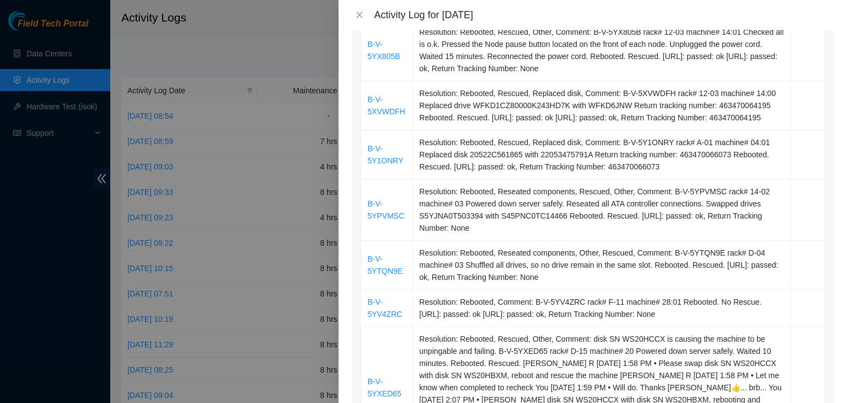
scroll to position [0, 0]
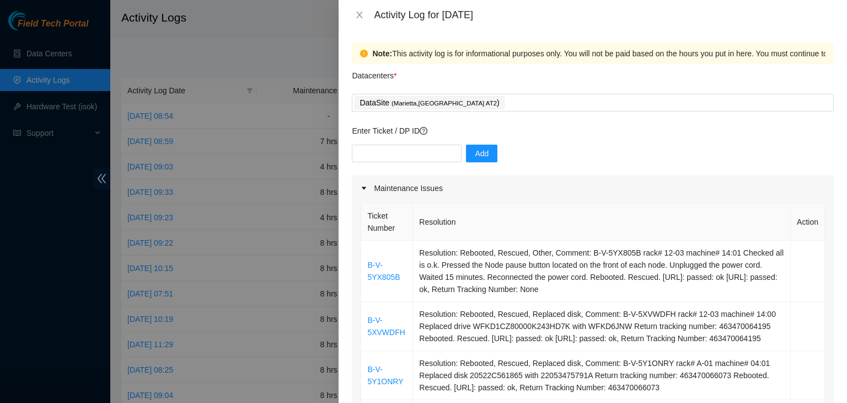
type textarea "[DATE] – Reported to DS-DataSite at 06:28 AM; resolved 8 tickets, including 1 t…"
click at [422, 150] on input "text" at bounding box center [407, 154] width 110 height 18
paste input "DP85476"
type input "DP85476"
click at [475, 153] on span "Add" at bounding box center [482, 153] width 14 height 12
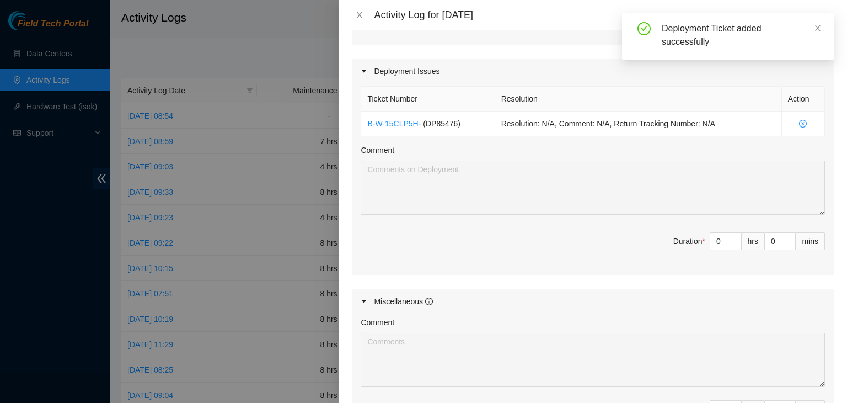
scroll to position [828, 0]
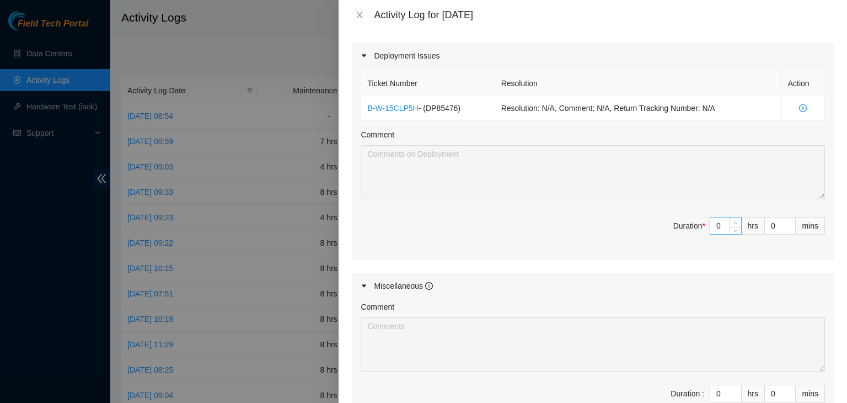
type input "1"
type input "7"
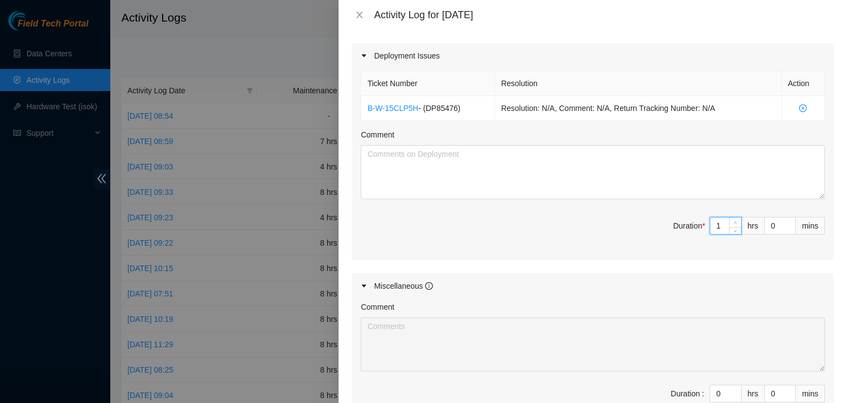
click at [734, 225] on icon "up" at bounding box center [736, 223] width 4 height 4
type input "2"
type input "8"
click at [734, 225] on icon "up" at bounding box center [736, 223] width 4 height 4
click at [786, 227] on span "Increase Value" at bounding box center [789, 222] width 12 height 10
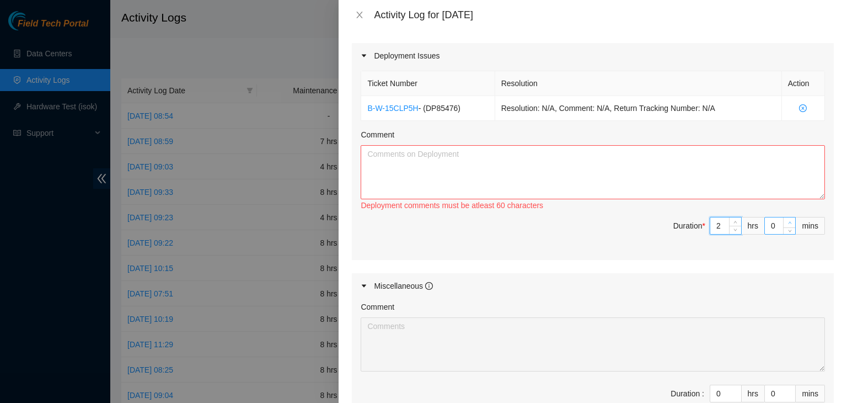
type input "1"
type input "2"
click at [786, 227] on span "Increase Value" at bounding box center [789, 222] width 12 height 10
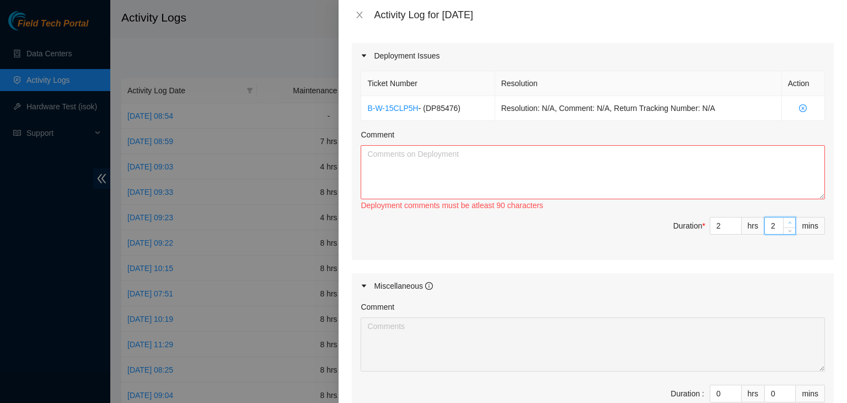
type input "3"
click at [786, 227] on span "Increase Value" at bounding box center [789, 222] width 12 height 10
type input "4"
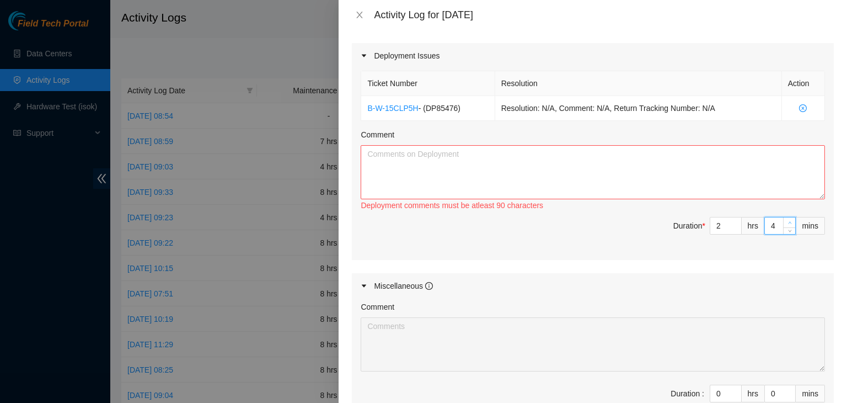
click at [786, 227] on span "Increase Value" at bounding box center [789, 222] width 12 height 10
type input "5"
click at [786, 227] on span "Increase Value" at bounding box center [789, 222] width 12 height 10
type input "6"
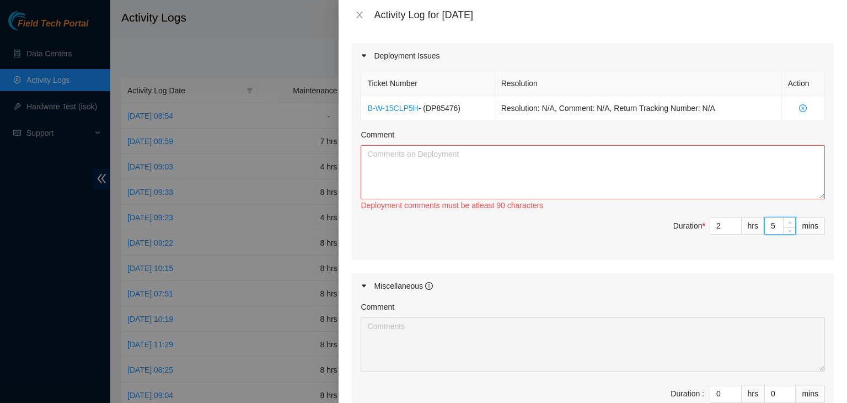
type input "6"
click at [786, 227] on span "Increase Value" at bounding box center [789, 222] width 12 height 10
type input "7"
click at [786, 227] on span "Increase Value" at bounding box center [789, 222] width 12 height 10
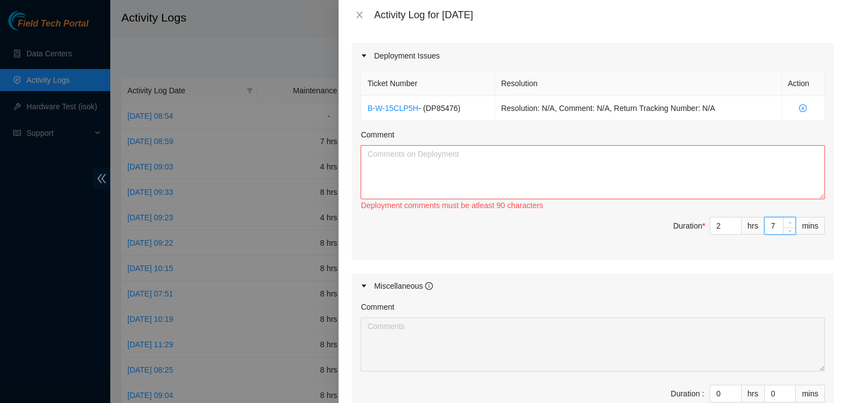
type input "8"
click at [786, 227] on span "Increase Value" at bounding box center [789, 222] width 12 height 10
type input "9"
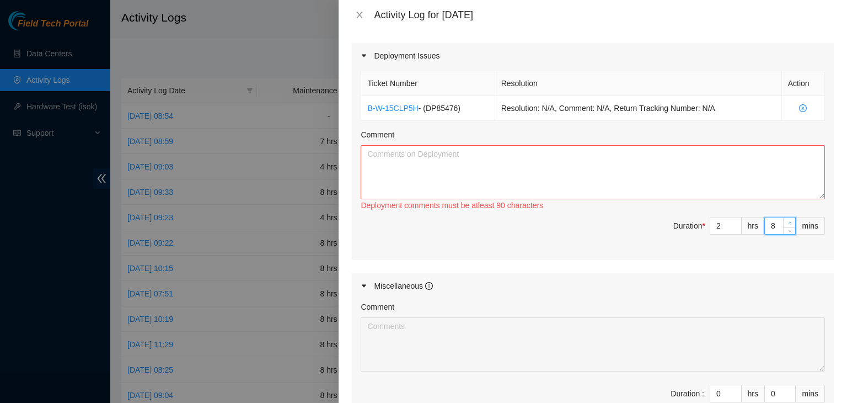
type input "9"
type input "10"
click at [786, 227] on span "Increase Value" at bounding box center [789, 222] width 12 height 10
type input "11"
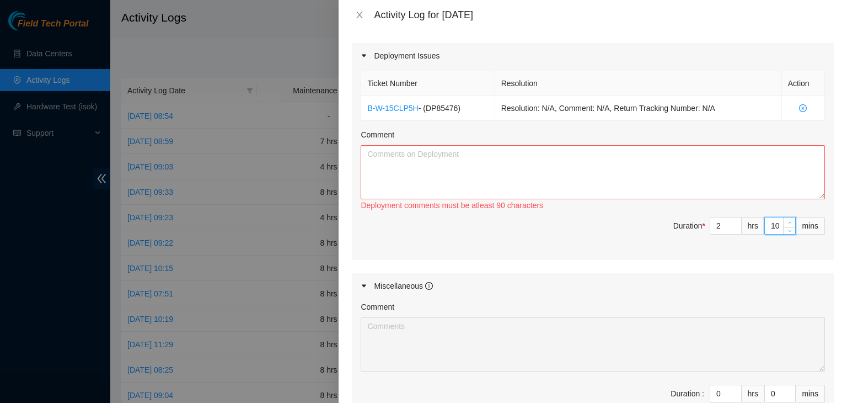
type input "11"
click at [786, 227] on span "Increase Value" at bounding box center [789, 222] width 12 height 10
type input "12"
click at [786, 227] on span "Increase Value" at bounding box center [789, 222] width 12 height 10
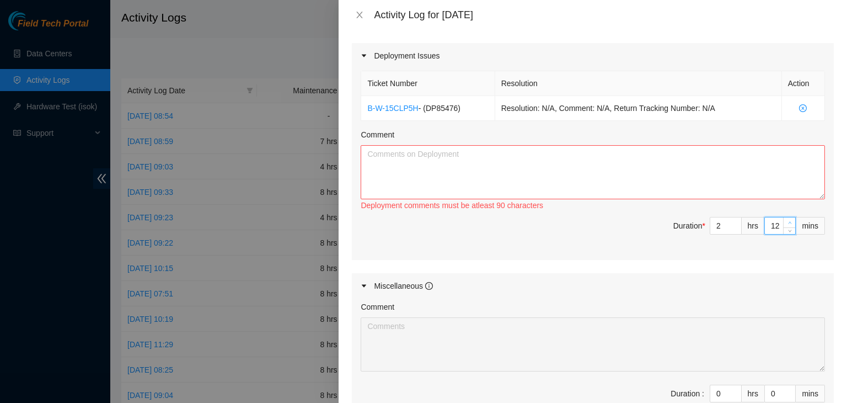
type input "13"
click at [786, 227] on span "Increase Value" at bounding box center [789, 222] width 12 height 10
type input "14"
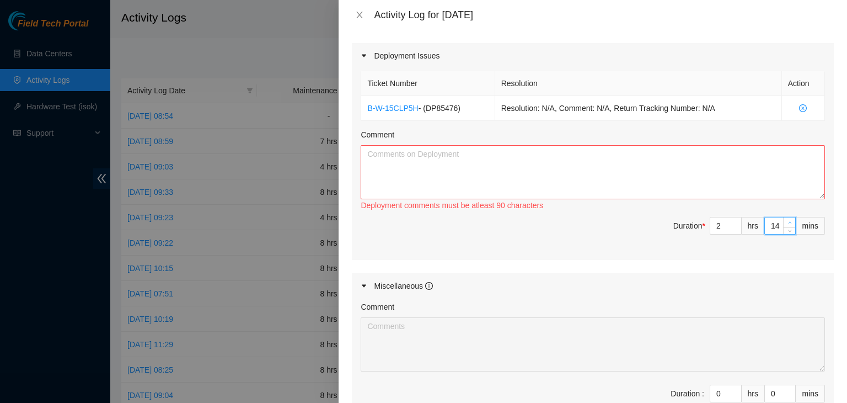
click at [786, 227] on span "Increase Value" at bounding box center [789, 222] width 12 height 10
type input "15"
click at [786, 227] on span "Increase Value" at bounding box center [789, 222] width 12 height 10
type input "16"
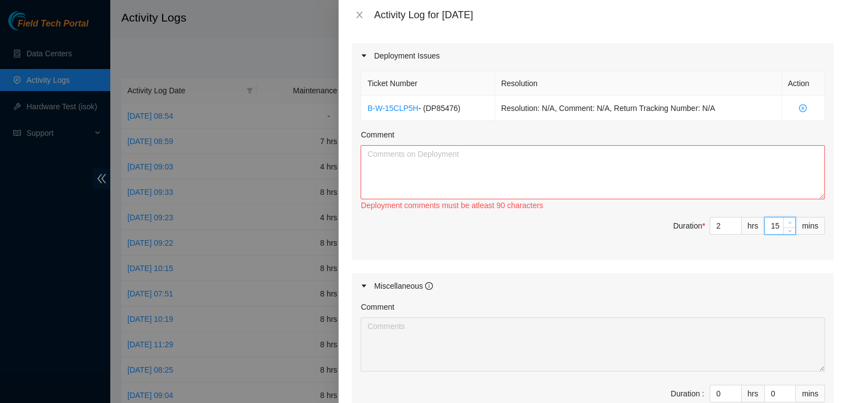
type input "16"
click at [786, 227] on span "Increase Value" at bounding box center [789, 222] width 12 height 10
type input "17"
click at [786, 227] on span "Increase Value" at bounding box center [789, 222] width 12 height 10
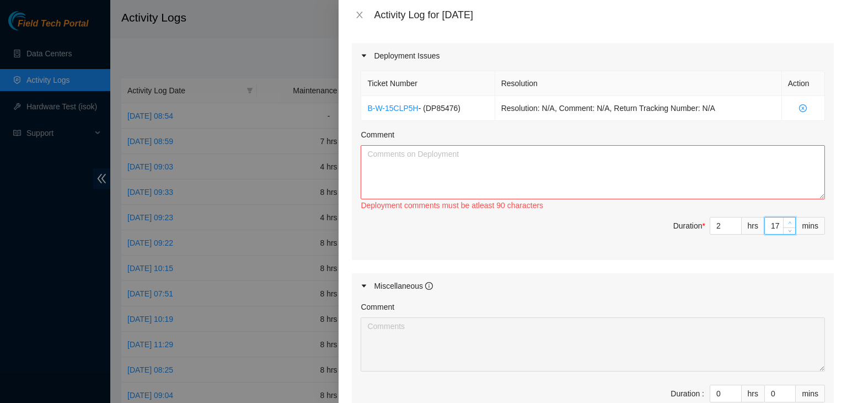
type input "18"
click at [786, 227] on span "Increase Value" at bounding box center [789, 222] width 12 height 10
type input "19"
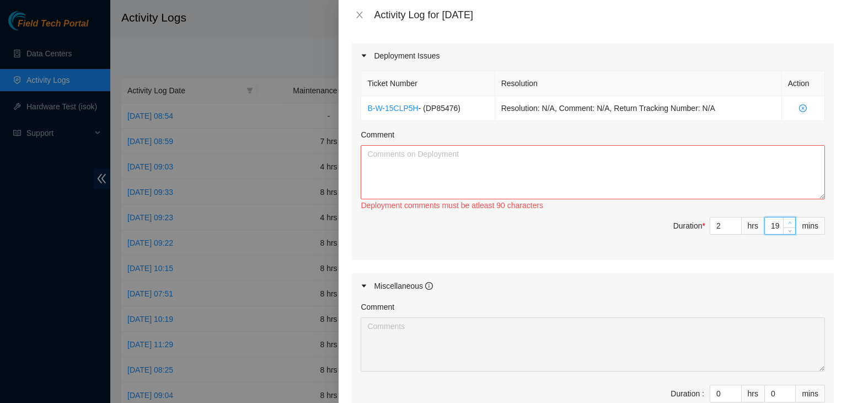
click at [786, 227] on span "Increase Value" at bounding box center [789, 222] width 12 height 10
type input "20"
type input "21"
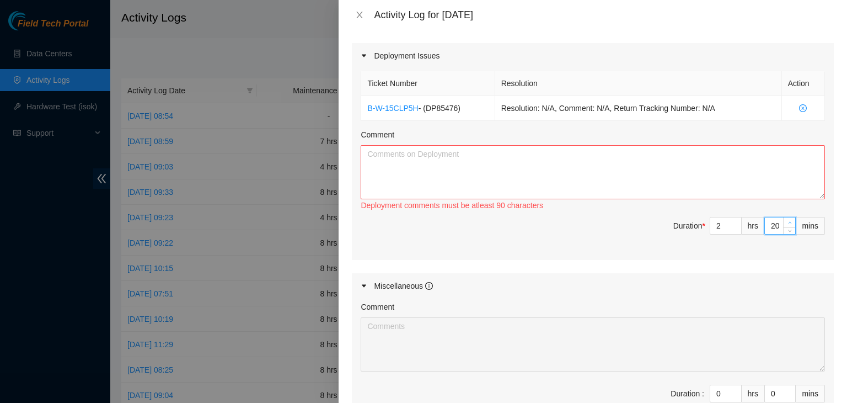
type input "21"
click at [786, 227] on span "Increase Value" at bounding box center [789, 222] width 12 height 10
type input "22"
click at [786, 227] on span "Increase Value" at bounding box center [789, 222] width 12 height 10
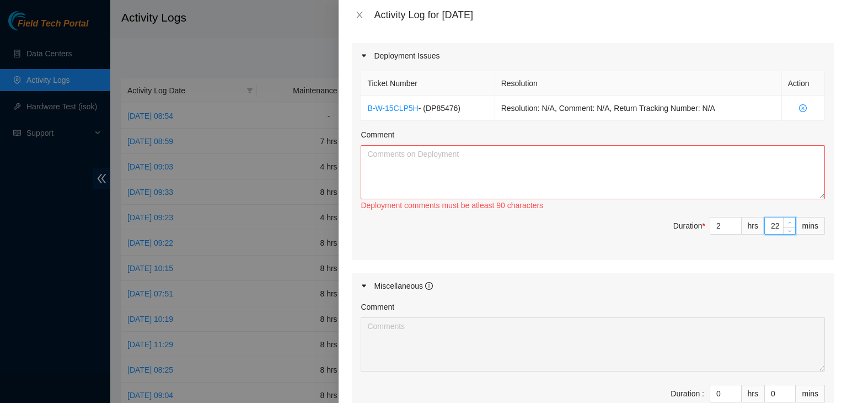
click at [786, 227] on span "Increase Value" at bounding box center [789, 222] width 12 height 10
type input "23"
click at [786, 227] on span "Increase Value" at bounding box center [789, 222] width 12 height 10
type input "24"
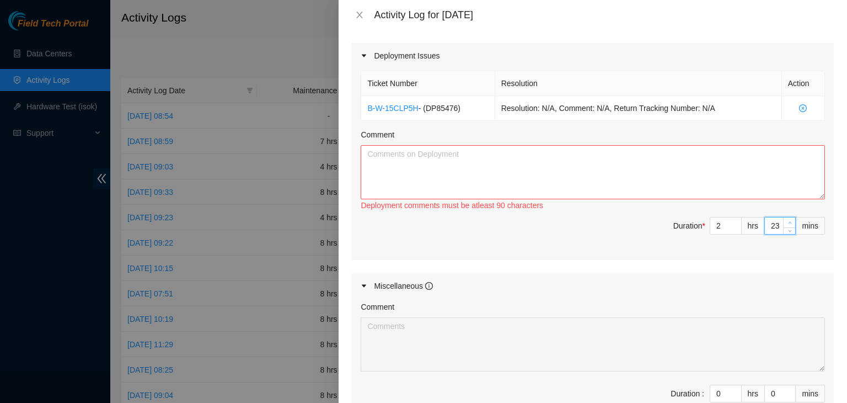
type input "24"
type input "25"
click at [786, 227] on span "Increase Value" at bounding box center [789, 222] width 12 height 10
type input "26"
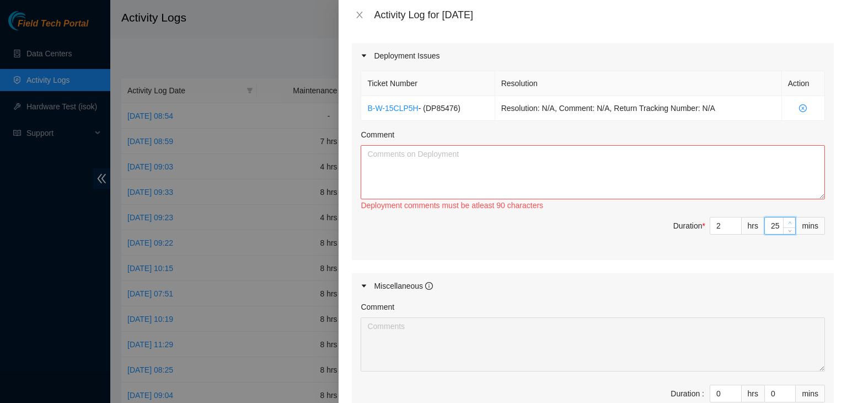
type input "26"
click at [786, 227] on span "Increase Value" at bounding box center [789, 222] width 12 height 10
type input "27"
click at [786, 227] on span "Increase Value" at bounding box center [789, 222] width 12 height 10
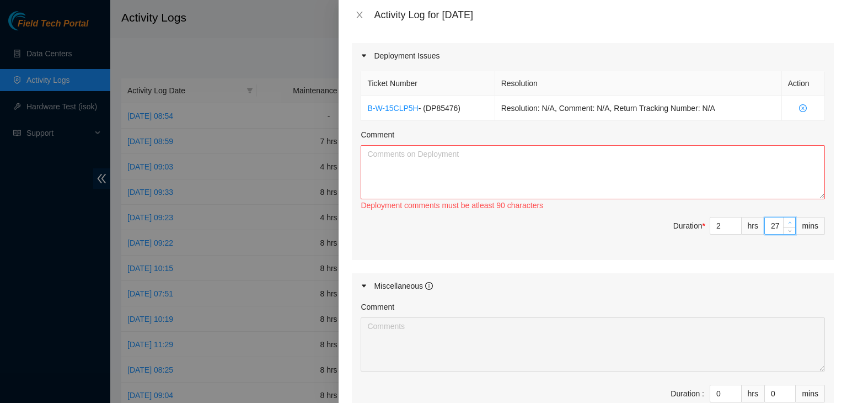
type input "28"
click at [786, 227] on span "Increase Value" at bounding box center [789, 222] width 12 height 10
type input "29"
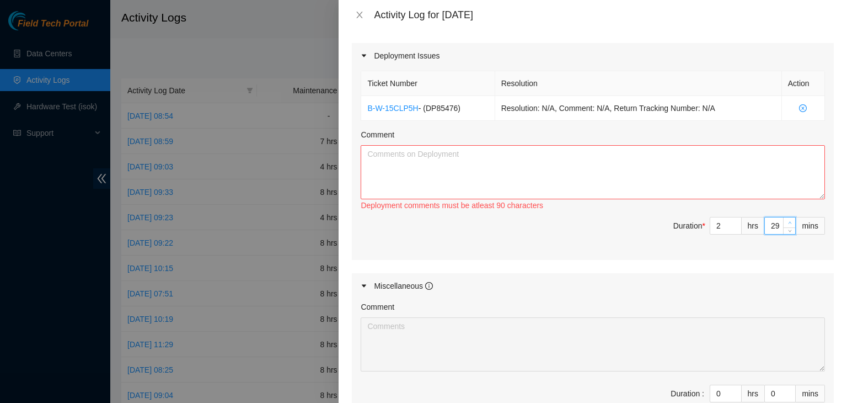
click at [786, 227] on span "Increase Value" at bounding box center [789, 222] width 12 height 10
type input "30"
click at [786, 227] on span "Increase Value" at bounding box center [789, 222] width 12 height 10
click at [460, 169] on textarea "Comment" at bounding box center [593, 172] width 465 height 54
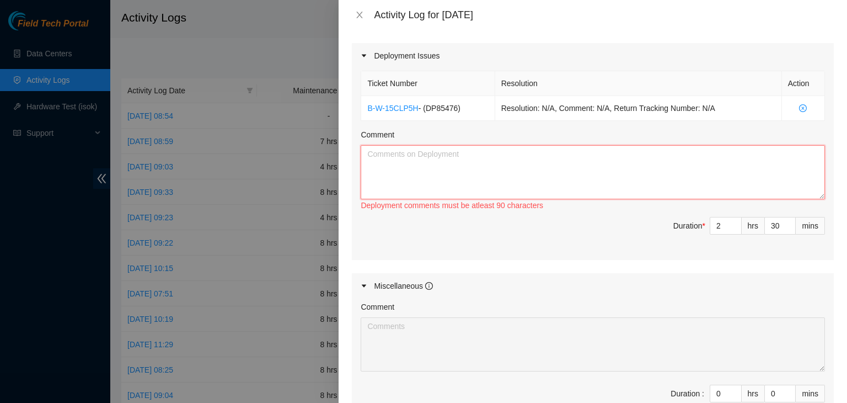
paste textarea "Received news from [PERSON_NAME]. Means, I will continue working for this DP854…"
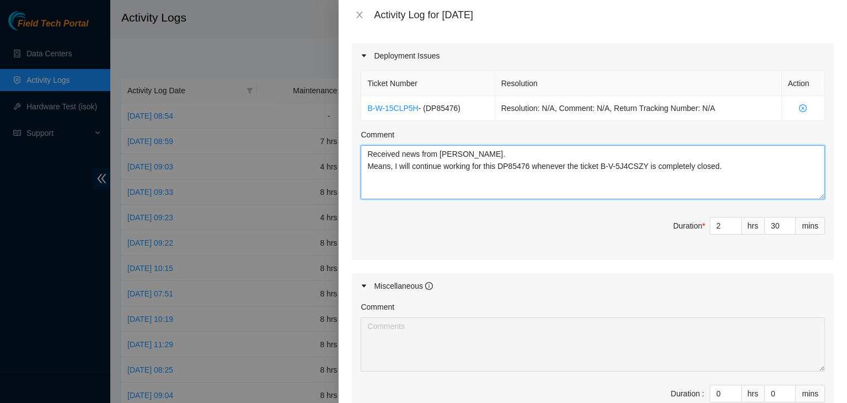
click at [583, 172] on textarea "Received news from [PERSON_NAME]. Means, I will continue working for this DP854…" at bounding box center [593, 172] width 465 height 54
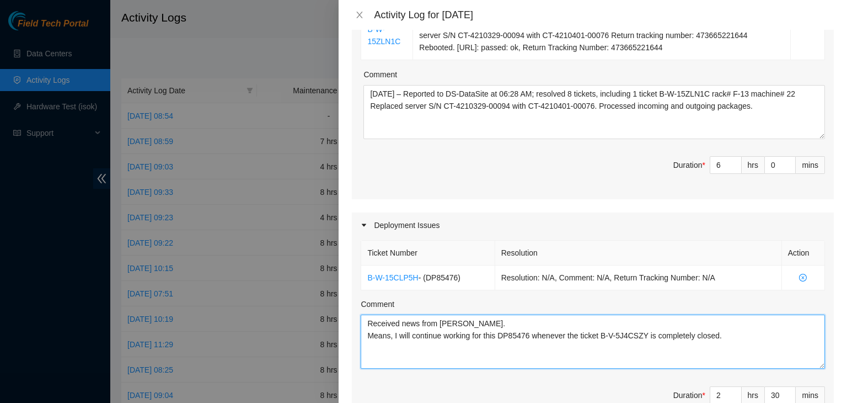
scroll to position [607, 0]
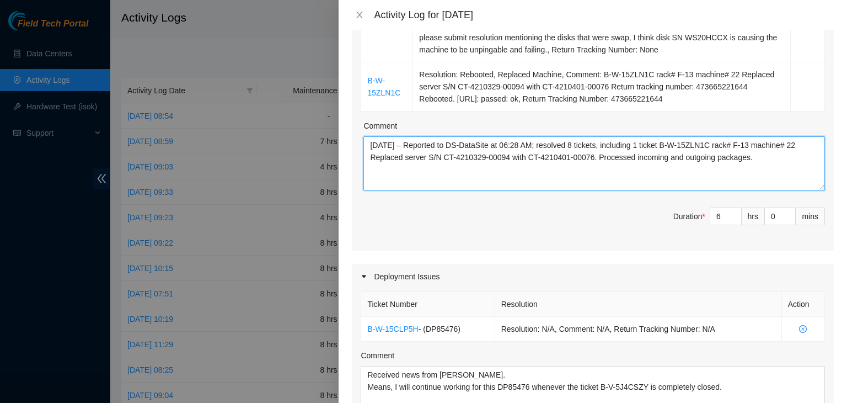
click at [573, 169] on textarea "[DATE] – Reported to DS-DataSite at 06:28 AM; resolved 8 tickets, including 1 t…" at bounding box center [595, 163] width 462 height 54
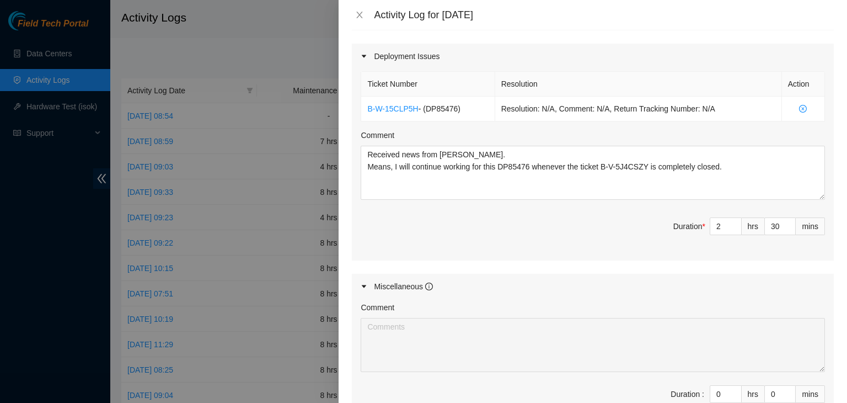
scroll to position [828, 0]
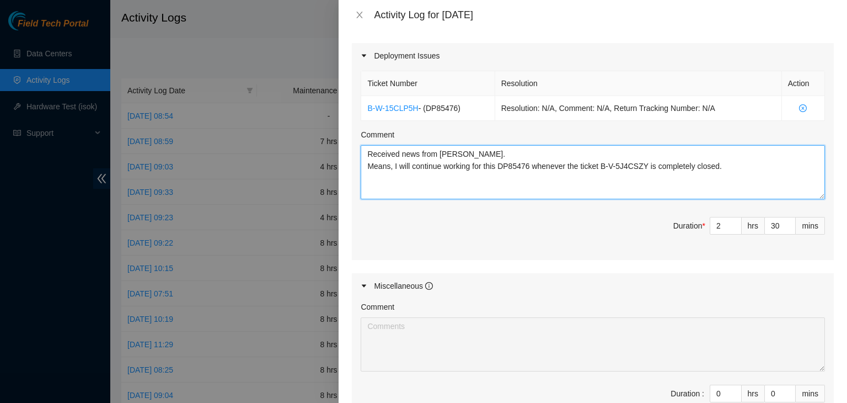
click at [482, 173] on textarea "Received news from [PERSON_NAME]. Means, I will continue working for this DP854…" at bounding box center [593, 172] width 465 height 54
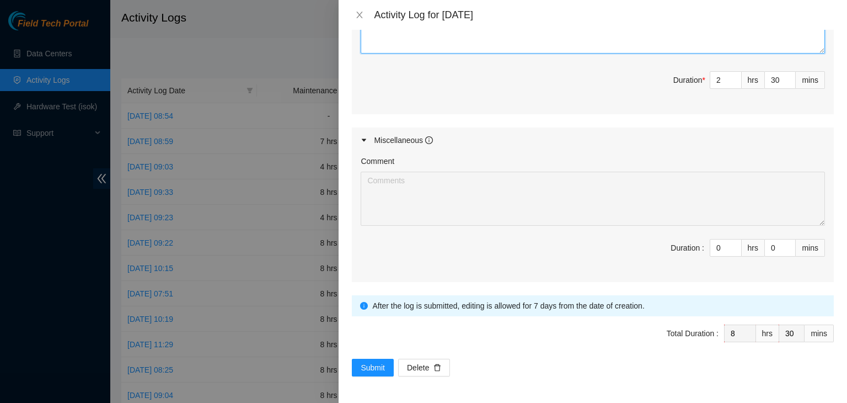
scroll to position [981, 0]
type textarea "Received news from [PERSON_NAME]. Means, I will continue working for DP85476 wh…"
click at [373, 367] on span "Submit" at bounding box center [373, 367] width 24 height 12
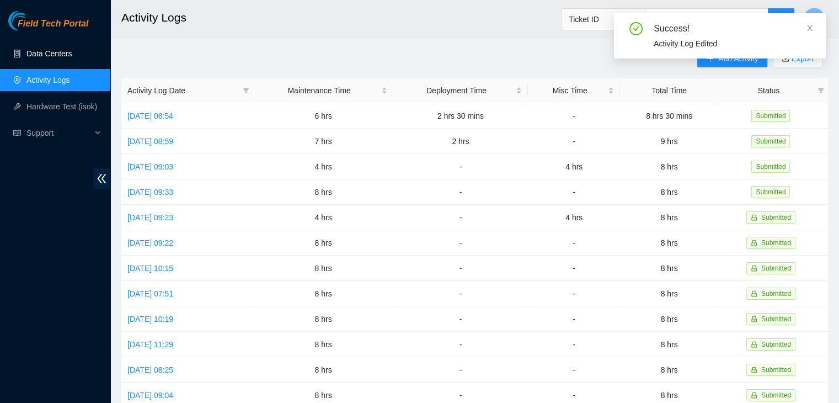
click at [51, 55] on link "Data Centers" at bounding box center [48, 53] width 45 height 9
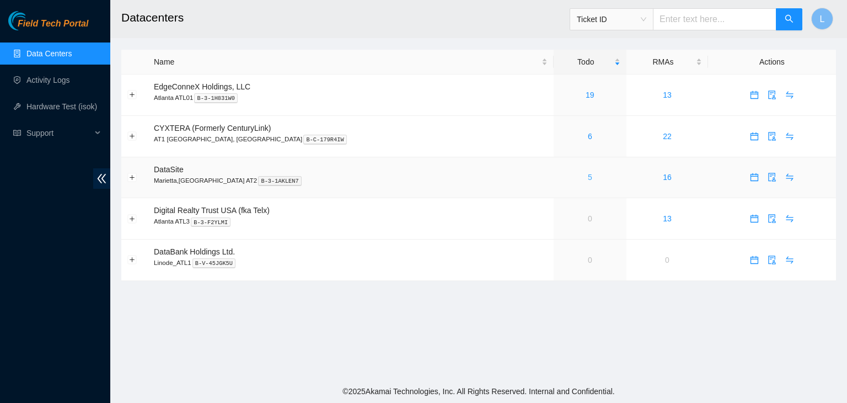
click at [588, 178] on link "5" at bounding box center [590, 177] width 4 height 9
